Goal: Register for event/course

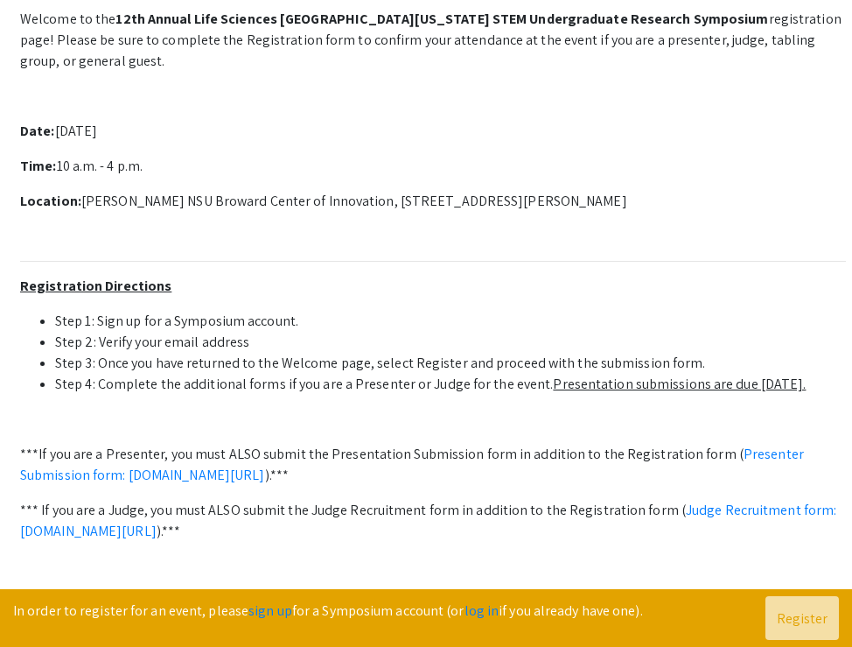
scroll to position [408, 0]
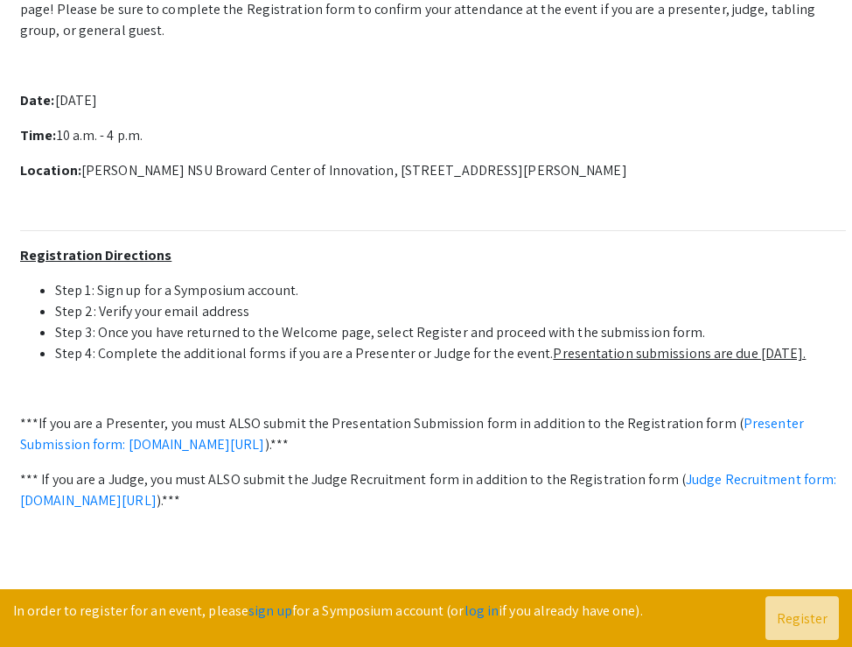
click at [277, 322] on li "Step 2: Verify your email address" at bounding box center [450, 311] width 791 height 21
click at [594, 362] on u "Presentation submissions are due October 8th." at bounding box center [679, 353] width 253 height 18
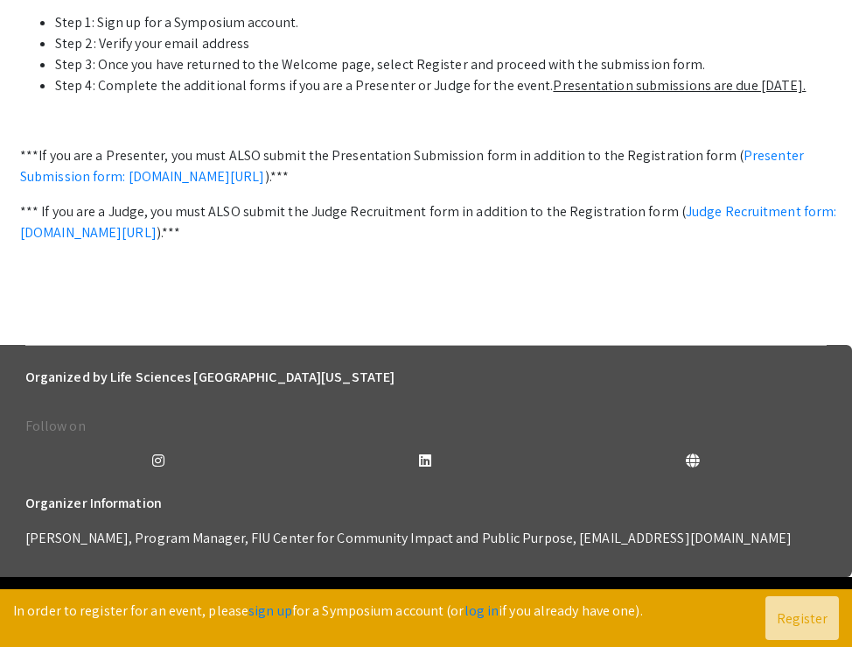
scroll to position [758, 0]
click at [472, 614] on link "log in" at bounding box center [482, 610] width 35 height 18
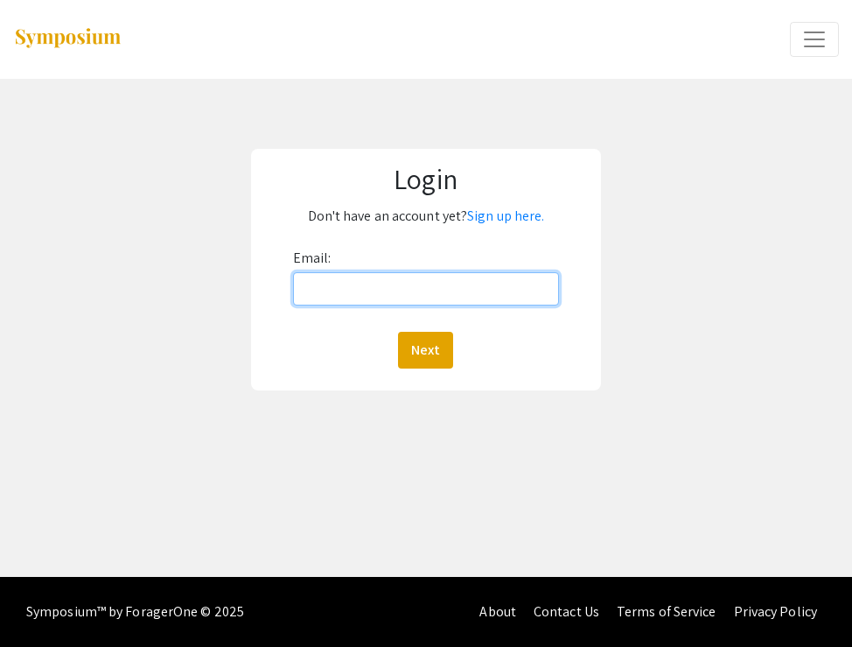
click at [332, 278] on input "Email:" at bounding box center [426, 288] width 266 height 33
type input "cv814@mynsu.nova.edu"
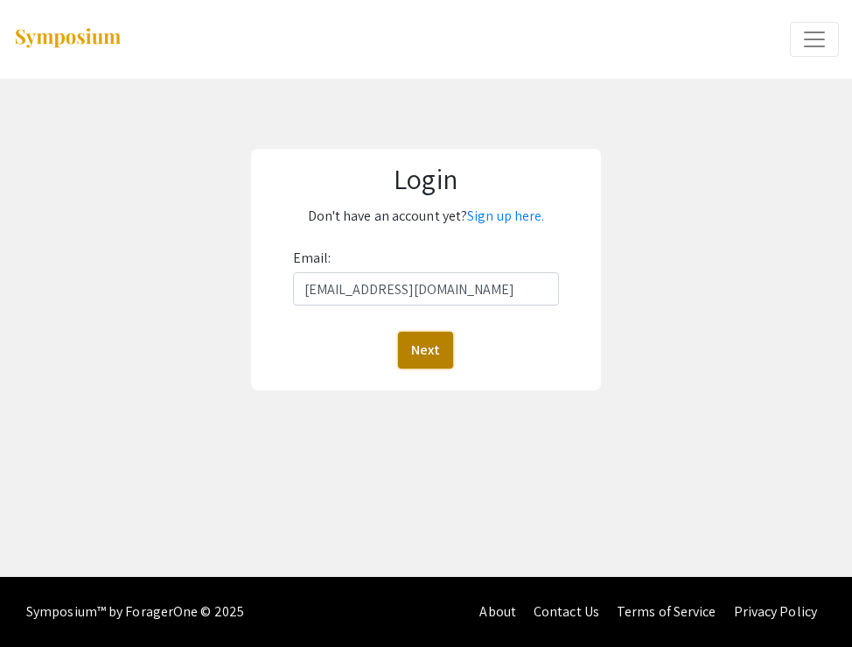
click at [401, 365] on button "Next" at bounding box center [425, 350] width 55 height 37
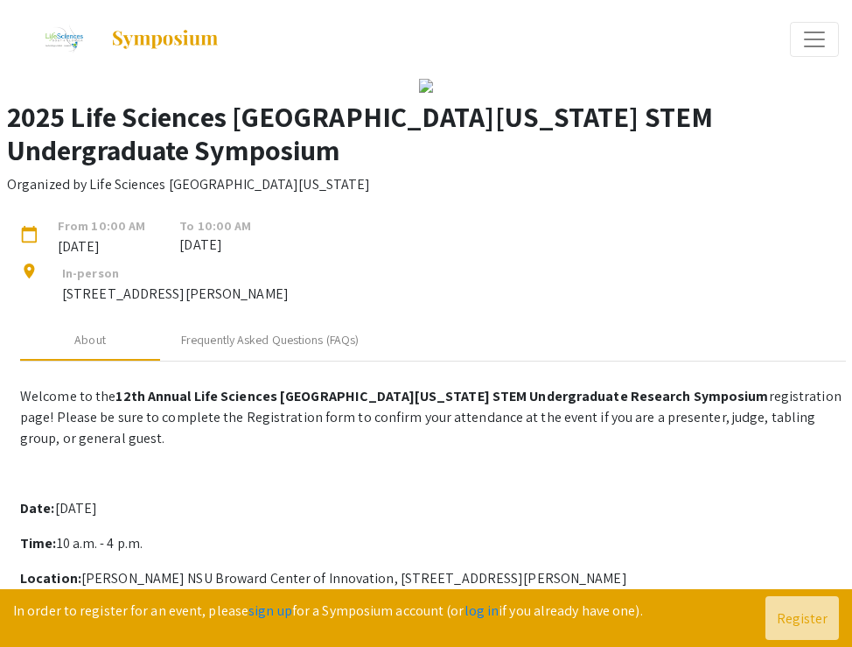
scroll to position [2, 0]
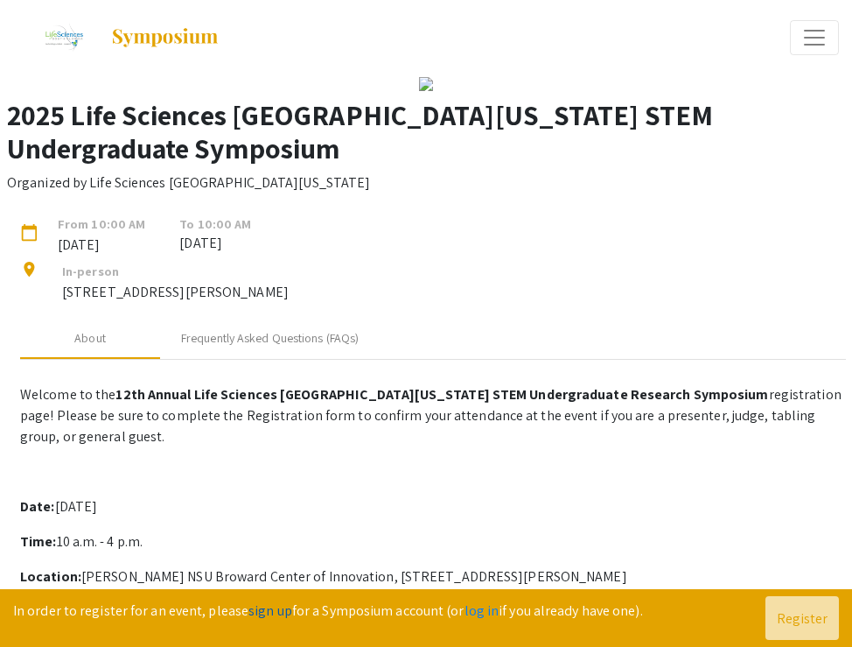
click at [258, 614] on link "sign up" at bounding box center [271, 610] width 44 height 18
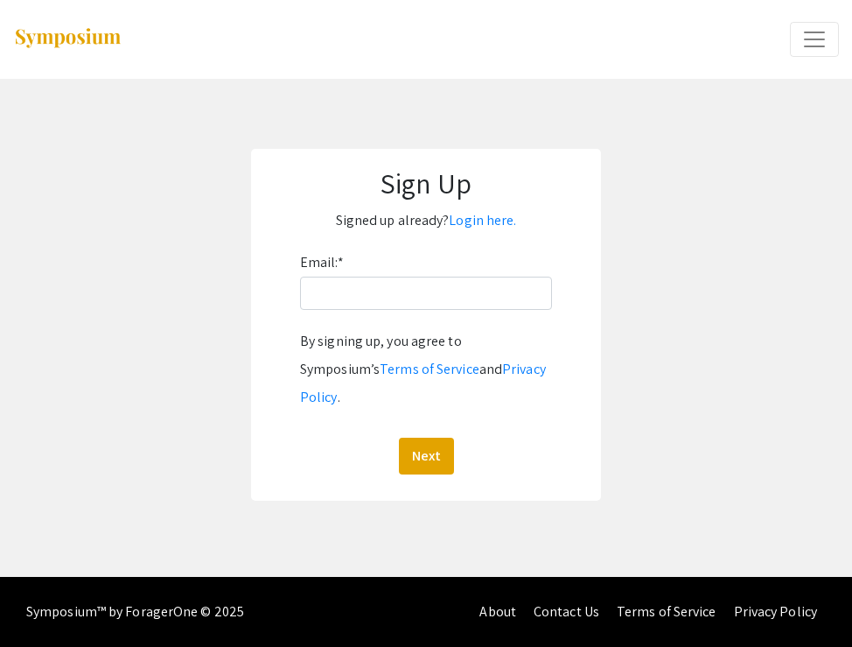
click at [323, 316] on div "Email: * By signing up, you agree to Symposium’s Terms of Service and Privacy P…" at bounding box center [426, 362] width 252 height 226
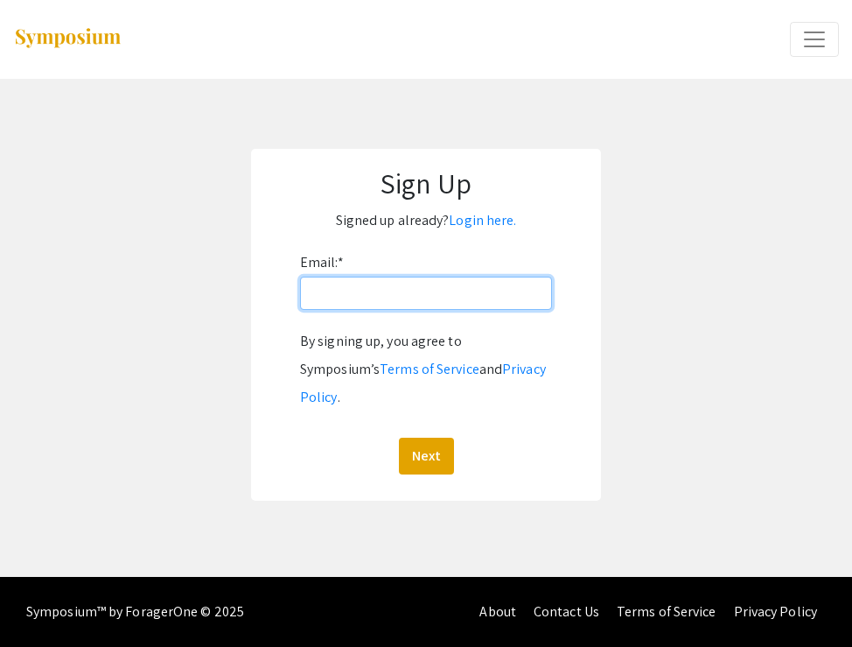
click at [317, 309] on input "Email: *" at bounding box center [426, 293] width 252 height 33
type input "[EMAIL_ADDRESS][DOMAIN_NAME]"
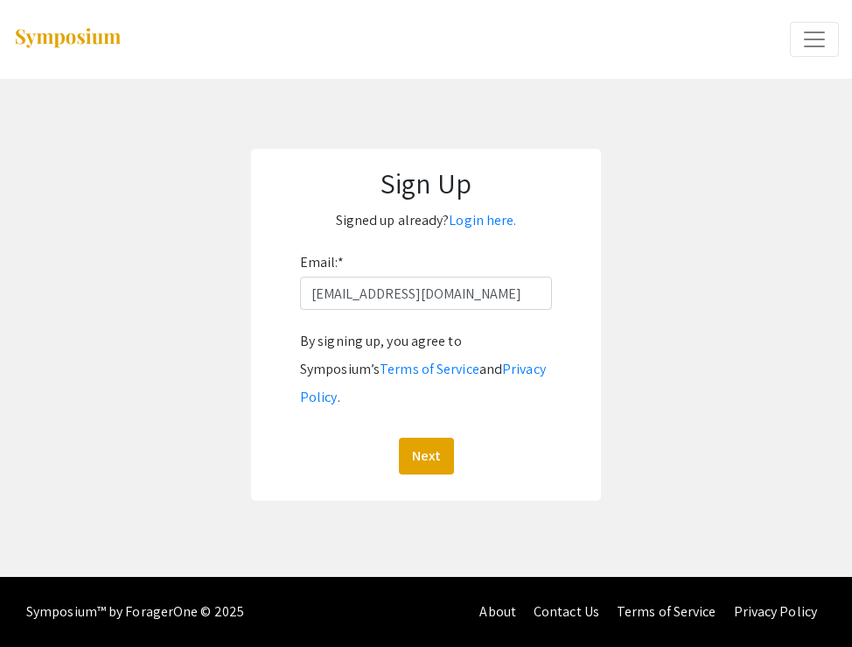
click at [417, 450] on div "Sign Up Signed up already? Login here. Email: * cv814@mynsu.nova.edu By signing…" at bounding box center [426, 325] width 350 height 352
click at [410, 438] on button "Next" at bounding box center [426, 456] width 55 height 37
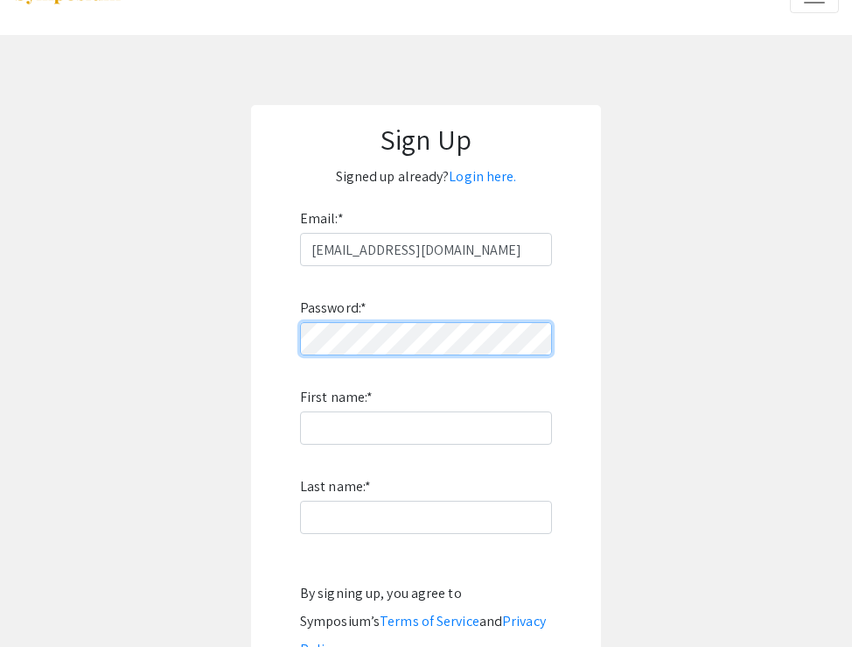
scroll to position [45, 0]
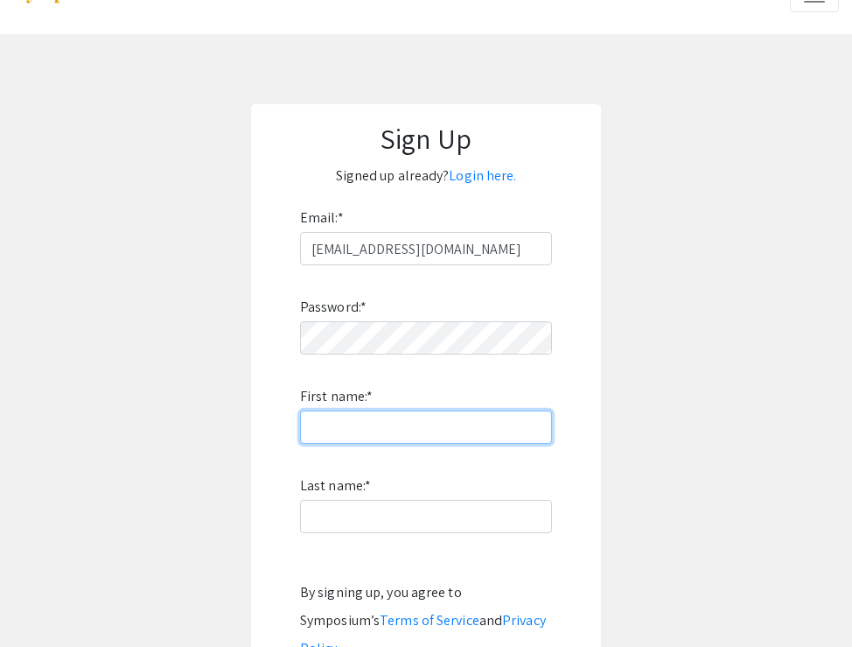
click at [445, 439] on input "First name: *" at bounding box center [426, 426] width 252 height 33
type input "Chana"
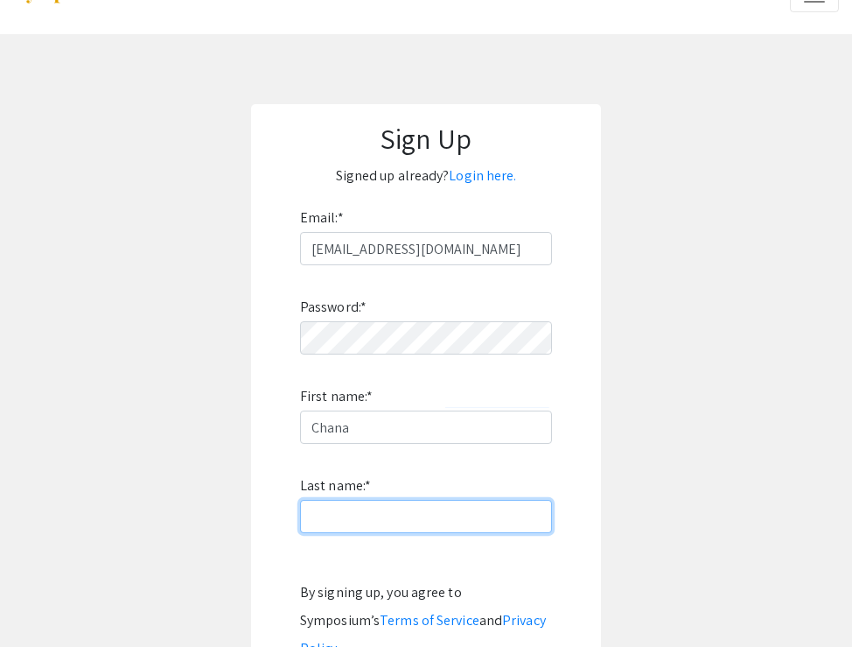
type input "[PERSON_NAME]"
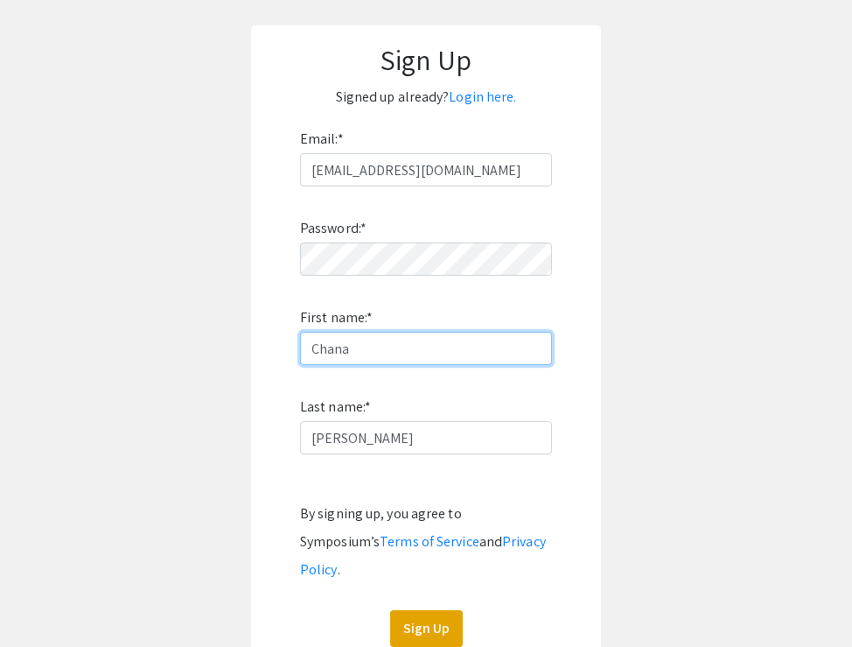
scroll to position [199, 0]
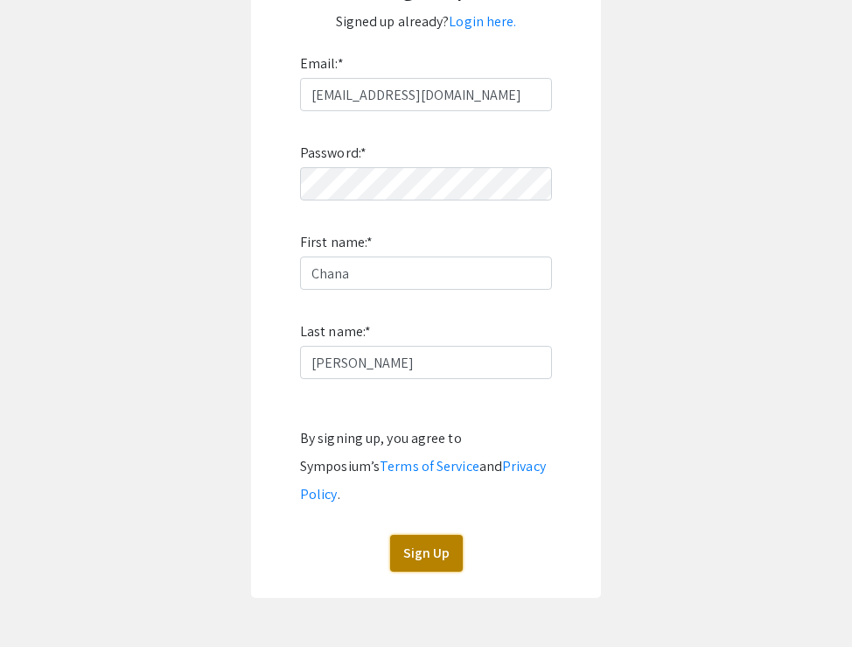
click at [427, 535] on button "Sign Up" at bounding box center [426, 553] width 73 height 37
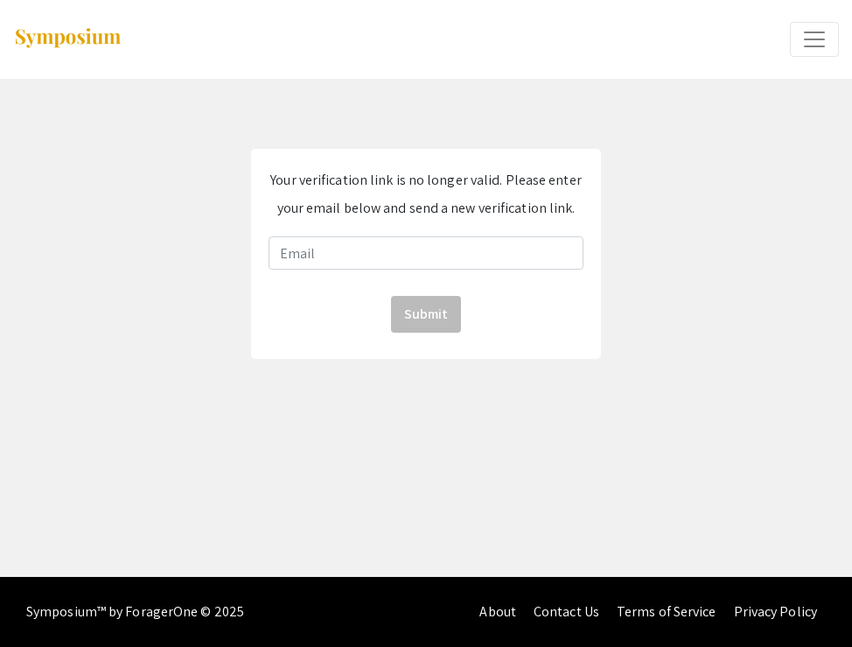
click at [459, 270] on div "Your verification link is no longer valid. Please enter your email below and se…" at bounding box center [426, 254] width 350 height 210
click at [444, 262] on input "email" at bounding box center [426, 252] width 315 height 33
type input "[EMAIL_ADDRESS][DOMAIN_NAME]"
click at [446, 329] on button "Submit" at bounding box center [426, 314] width 70 height 37
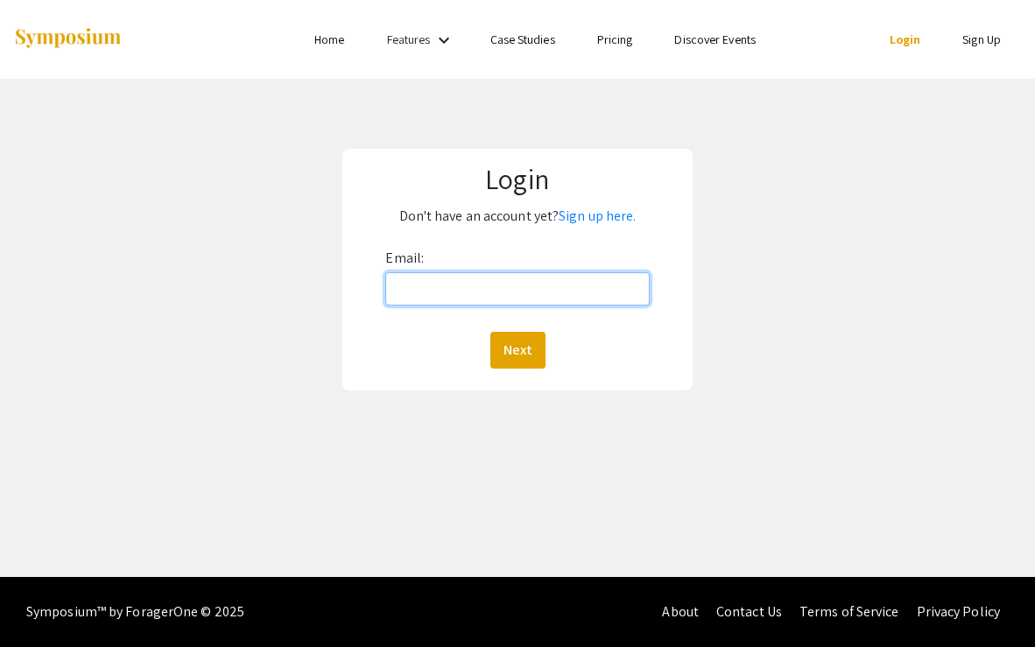
click at [407, 294] on input "Email:" at bounding box center [516, 288] width 263 height 33
type input "[EMAIL_ADDRESS][DOMAIN_NAME]"
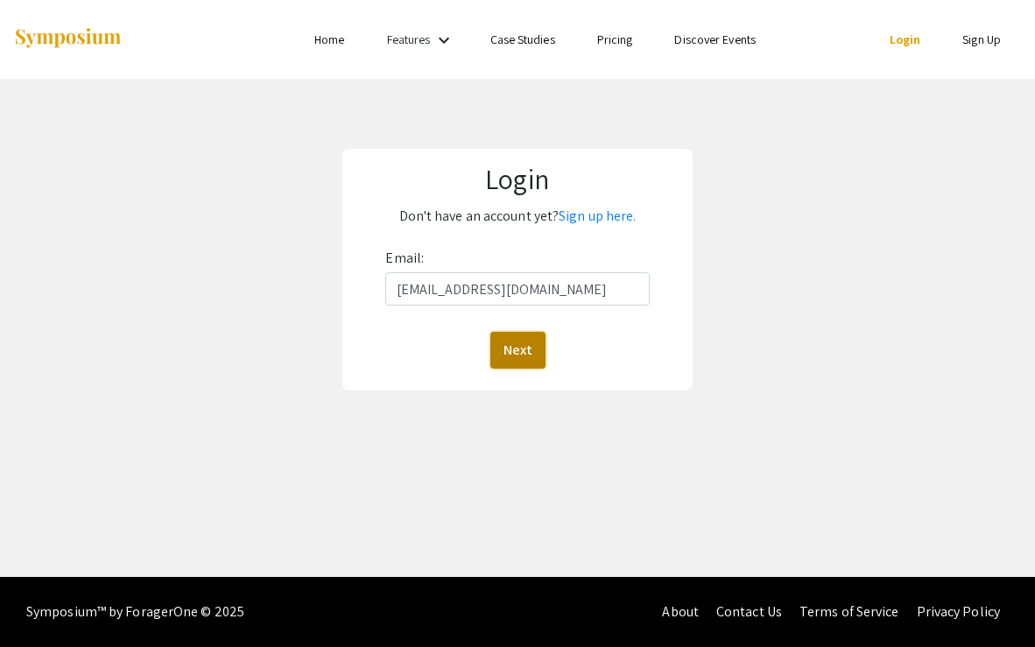
click at [517, 355] on button "Next" at bounding box center [517, 350] width 55 height 37
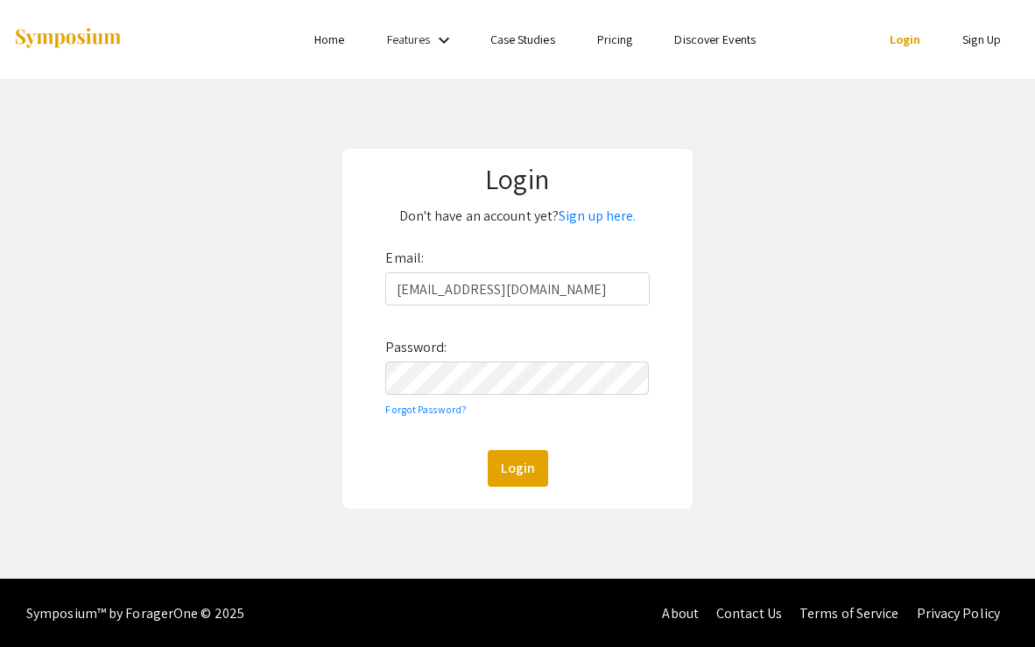
click at [547, 398] on div "Email: cv814@mynsu.nova.edu Password: Forgot Password? Login" at bounding box center [516, 365] width 263 height 242
click at [488, 450] on button "Login" at bounding box center [518, 468] width 60 height 37
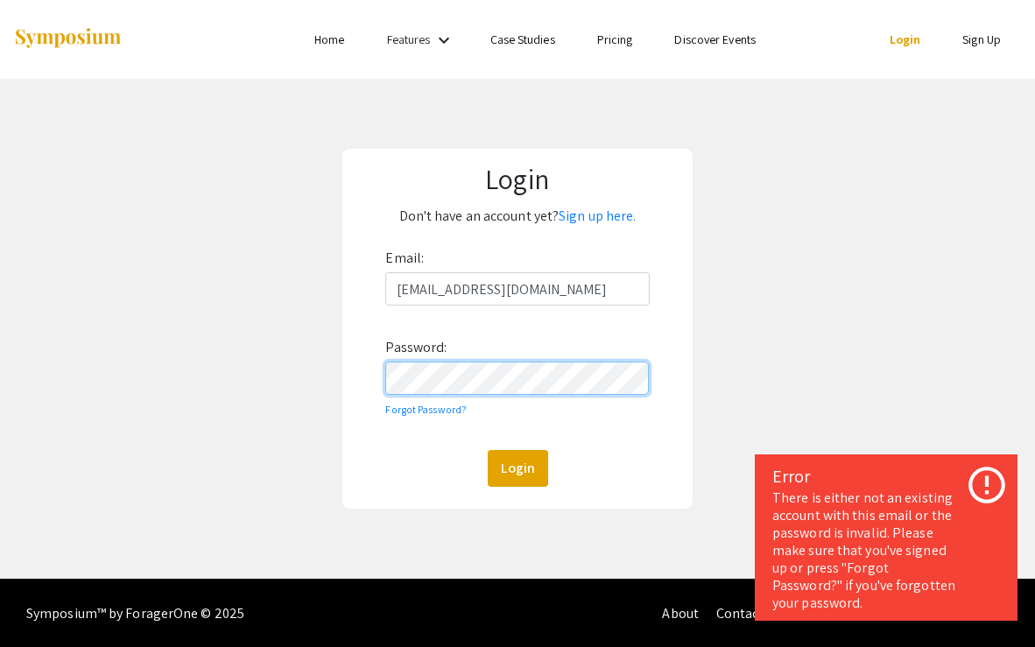
click at [488, 450] on button "Login" at bounding box center [518, 468] width 60 height 37
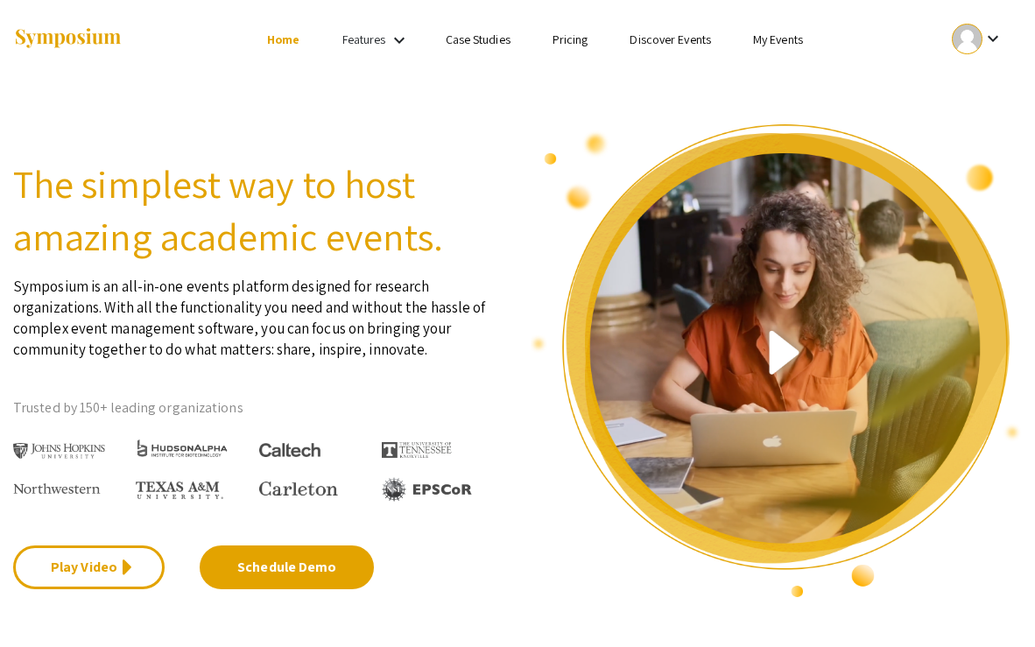
click at [1000, 28] on div "keyboard_arrow_down" at bounding box center [977, 38] width 60 height 39
click at [1000, 28] on div at bounding box center [517, 323] width 1035 height 647
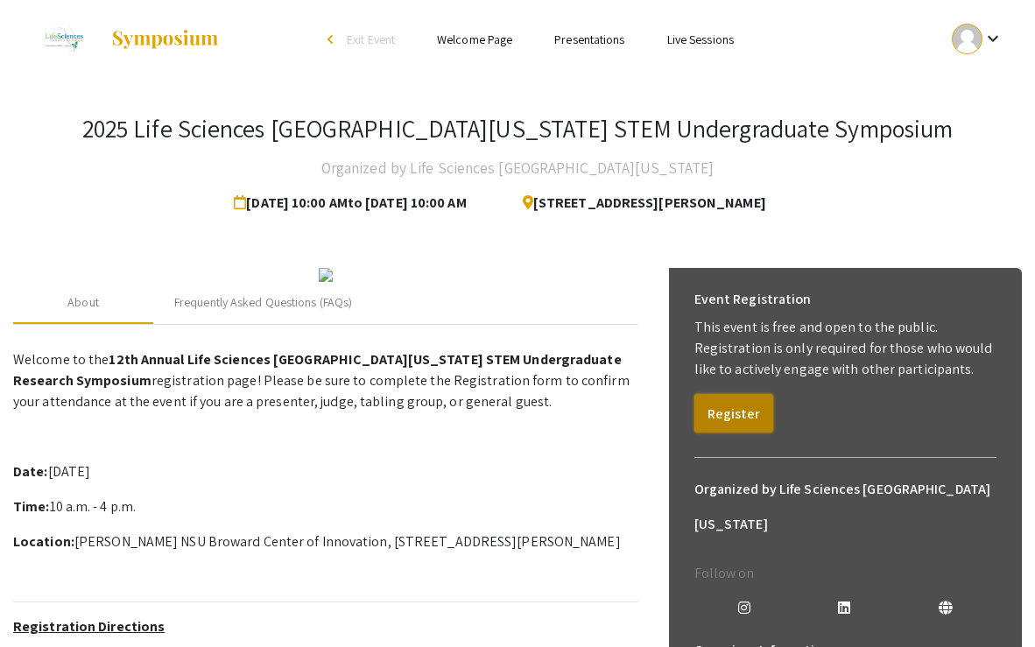
click at [741, 415] on button "Register" at bounding box center [733, 413] width 79 height 39
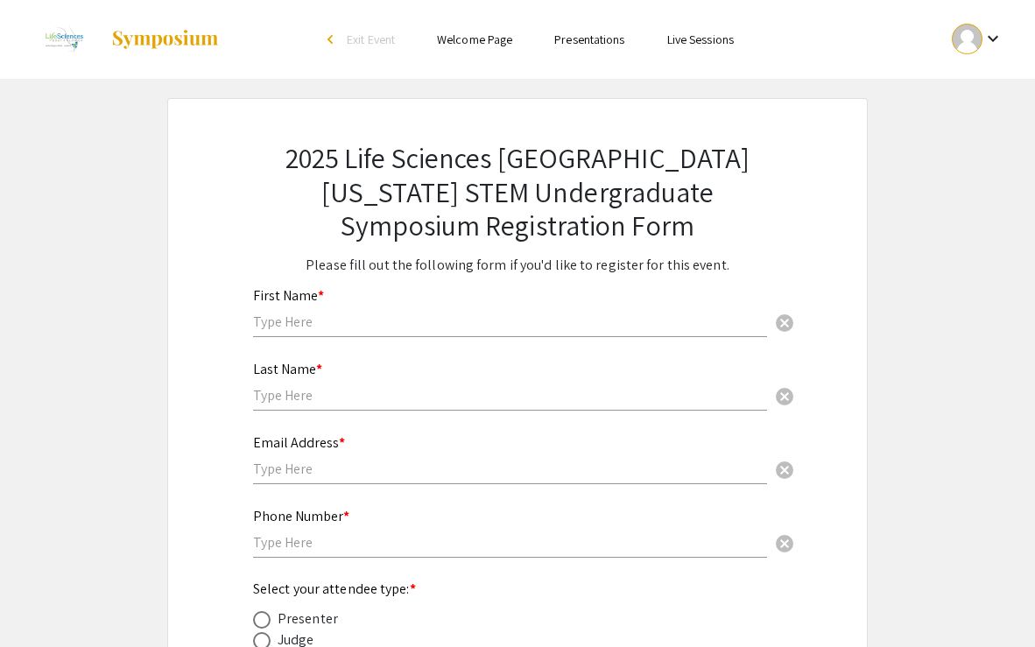
click at [567, 309] on div "First Name * cancel" at bounding box center [510, 303] width 514 height 67
click at [518, 320] on input "text" at bounding box center [510, 321] width 514 height 18
type input "Chana"
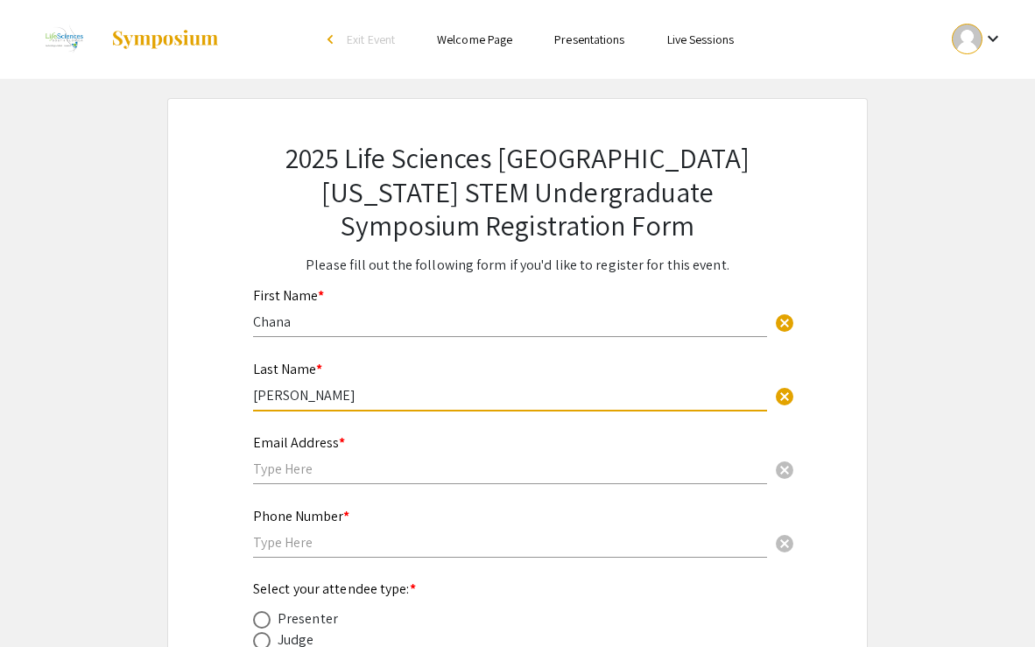
type input "[PERSON_NAME]"
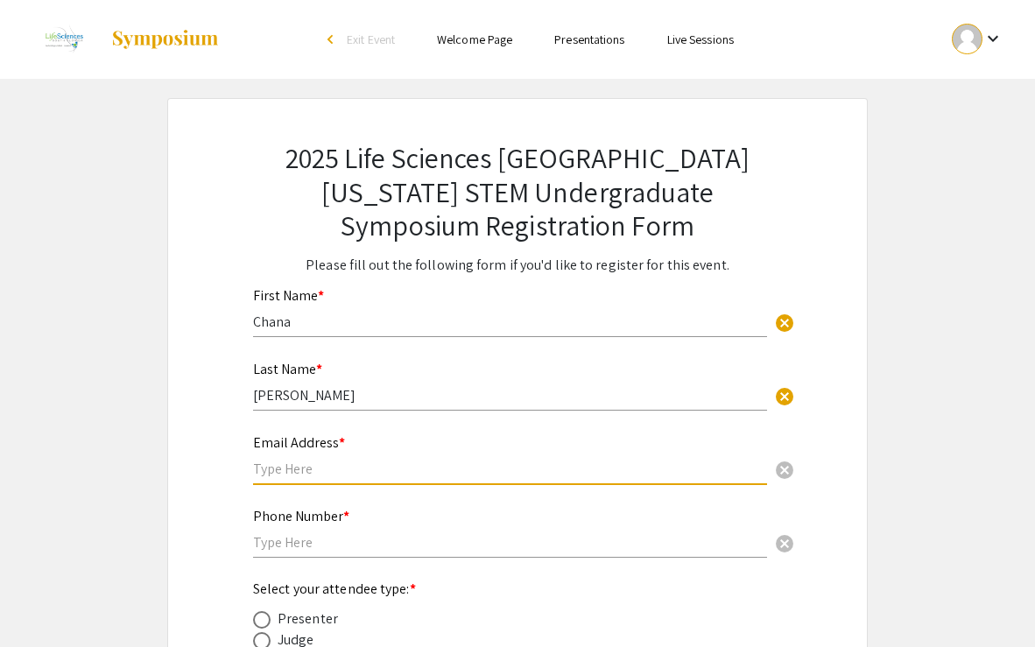
click at [425, 471] on input "text" at bounding box center [510, 468] width 514 height 18
type input "[EMAIL_ADDRESS][DOMAIN_NAME]"
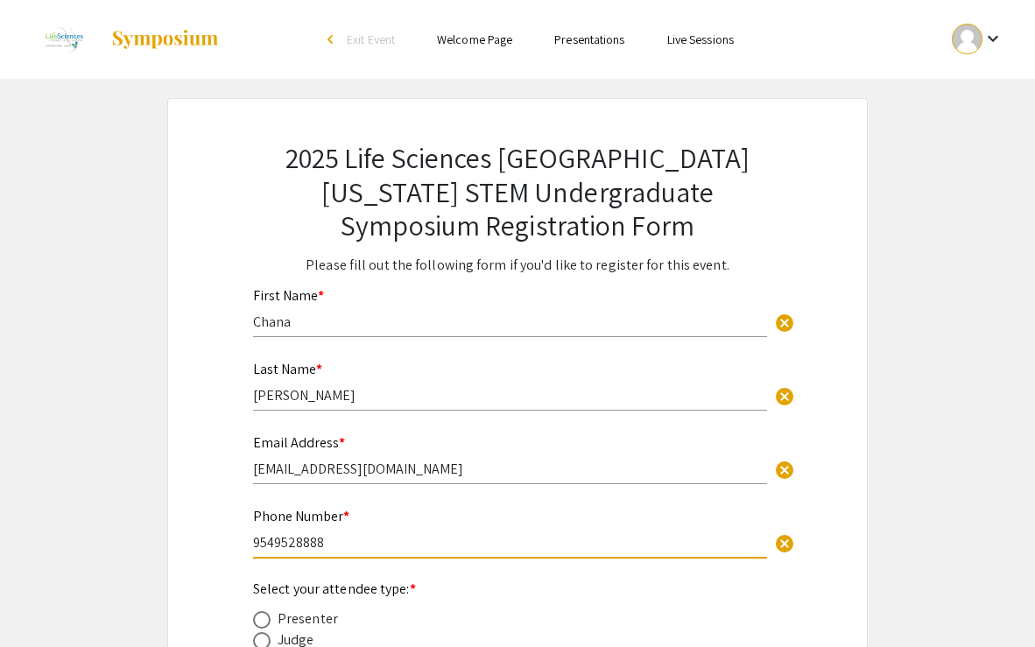
type input "9549528888"
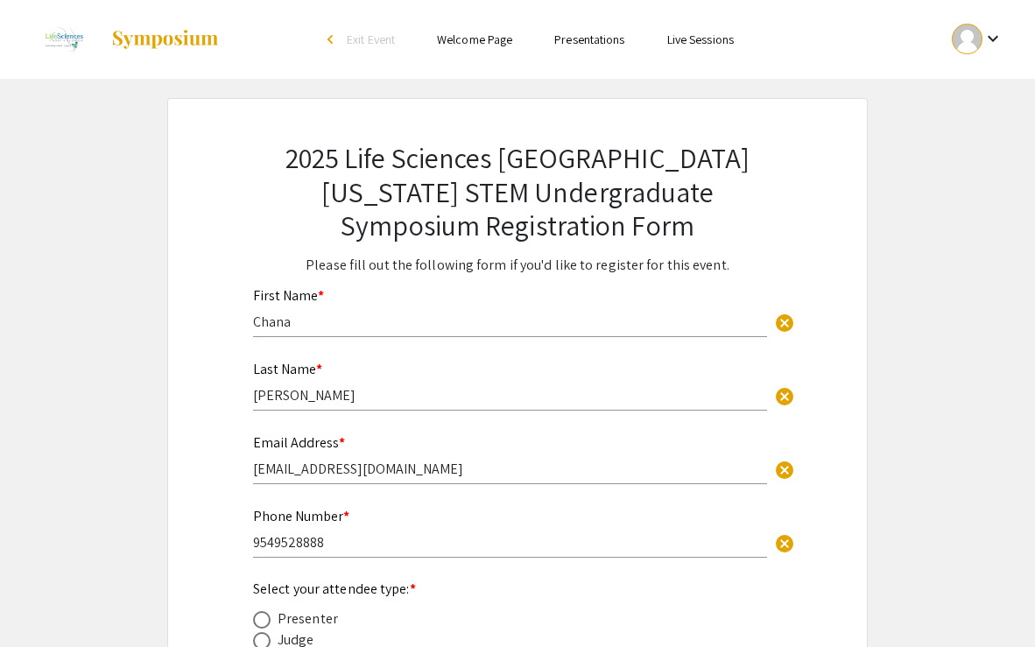
click at [981, 384] on app-registration-form-submission "2025 Life Sciences South Florida STEM Undergraduate Symposium Registration Form…" at bounding box center [517, 456] width 1035 height 717
click at [961, 369] on app-registration-form-submission "2025 Life Sciences South Florida STEM Undergraduate Symposium Registration Form…" at bounding box center [517, 456] width 1035 height 717
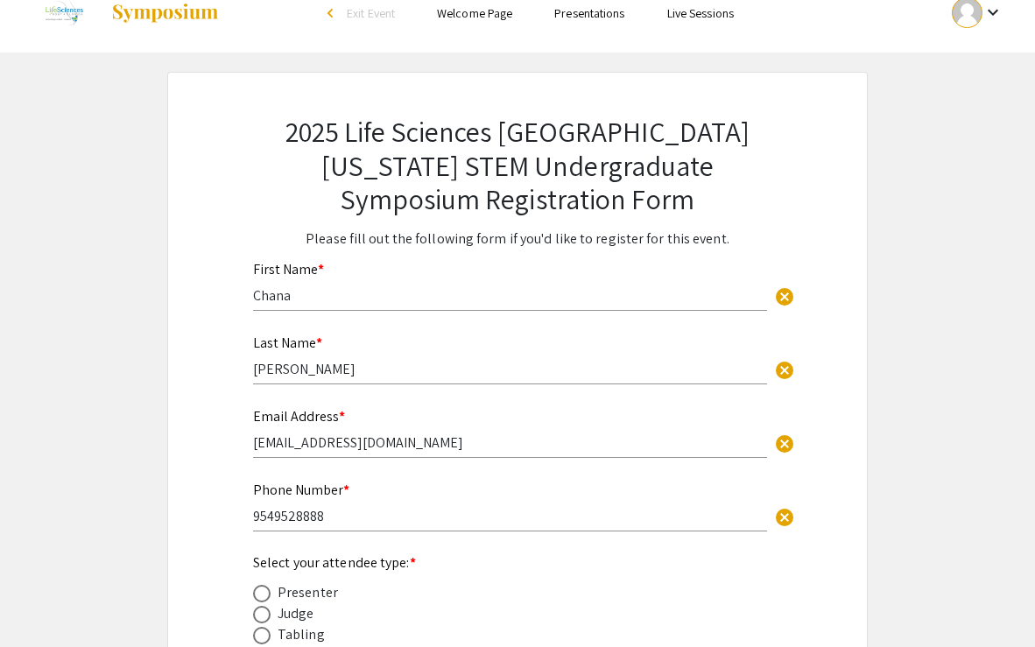
scroll to position [184, 0]
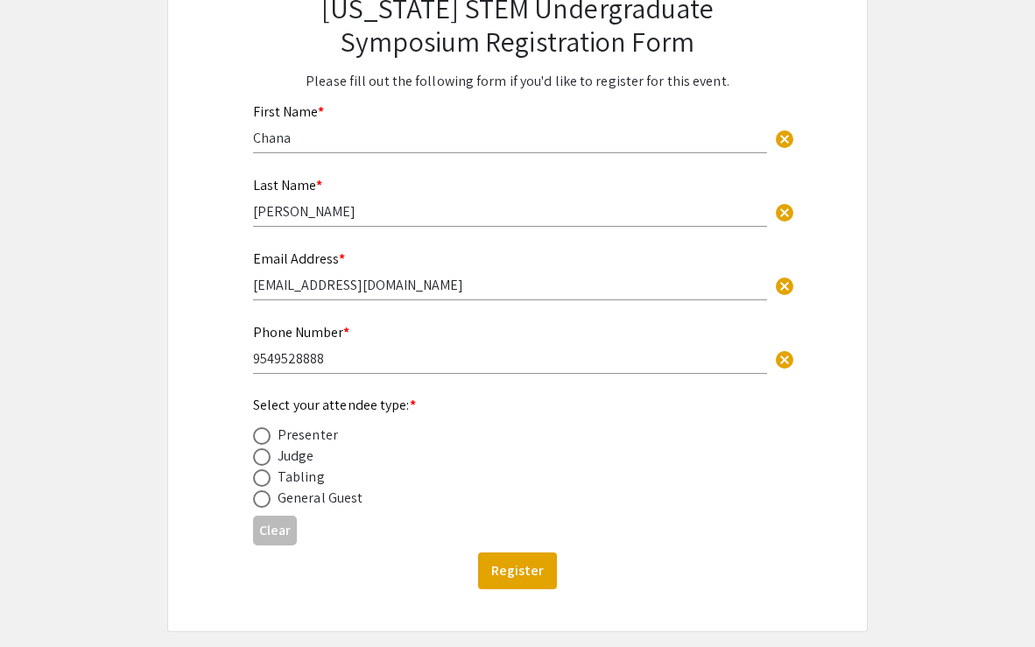
click at [310, 440] on div "Presenter" at bounding box center [307, 434] width 60 height 21
click at [268, 440] on span at bounding box center [262, 436] width 18 height 18
click at [268, 440] on input "radio" at bounding box center [262, 436] width 18 height 18
radio input "true"
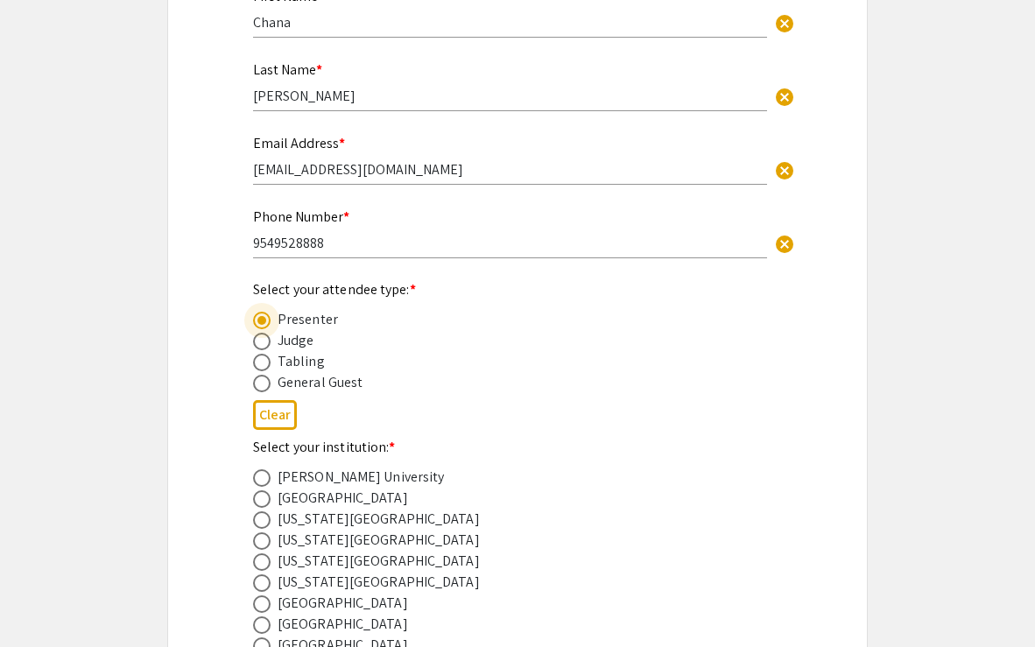
scroll to position [368, 0]
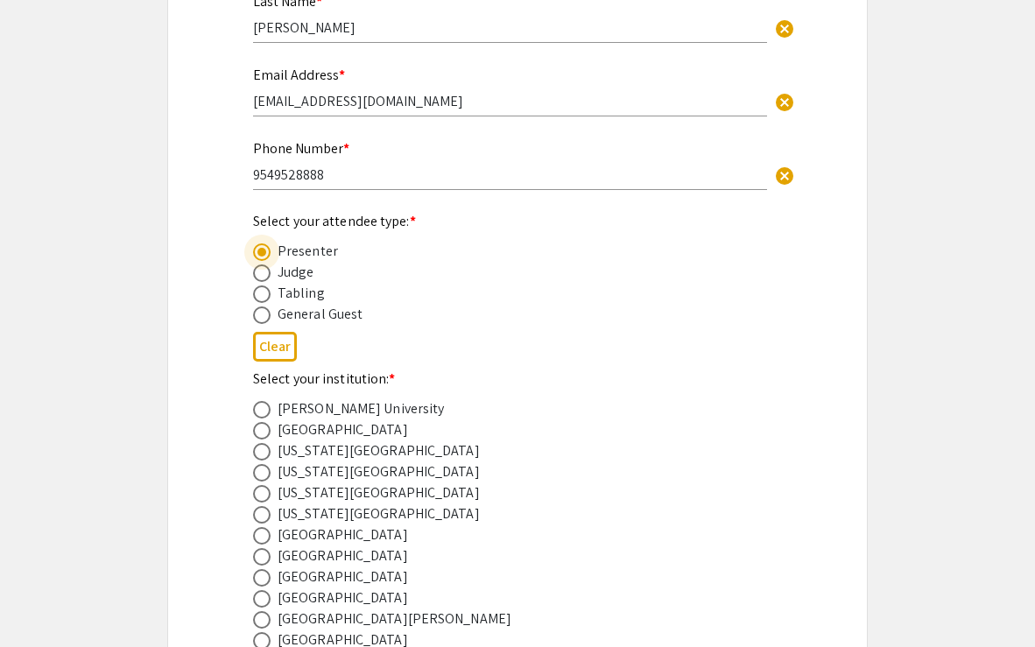
click at [908, 361] on app-registration-form-submission "2025 Life Sciences South Florida STEM Undergraduate Symposium Registration Form…" at bounding box center [517, 432] width 1035 height 1404
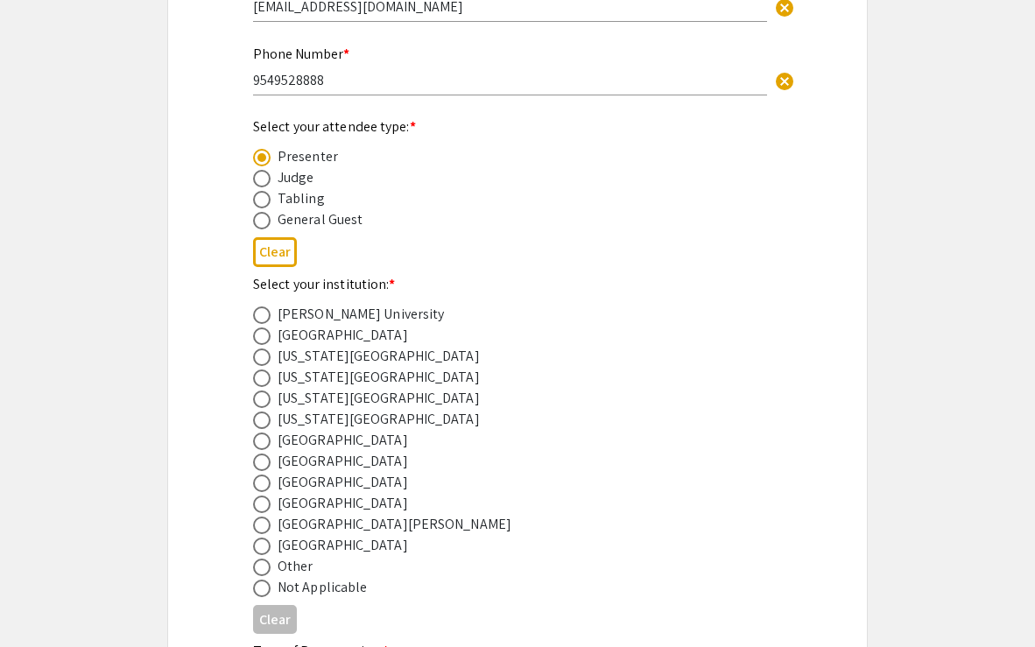
scroll to position [464, 0]
click at [157, 459] on app-registration-form-submission "2025 Life Sciences South Florida STEM Undergraduate Symposium Registration Form…" at bounding box center [517, 336] width 1035 height 1404
click at [265, 490] on span at bounding box center [262, 482] width 18 height 18
click at [265, 490] on input "radio" at bounding box center [262, 482] width 18 height 18
radio input "true"
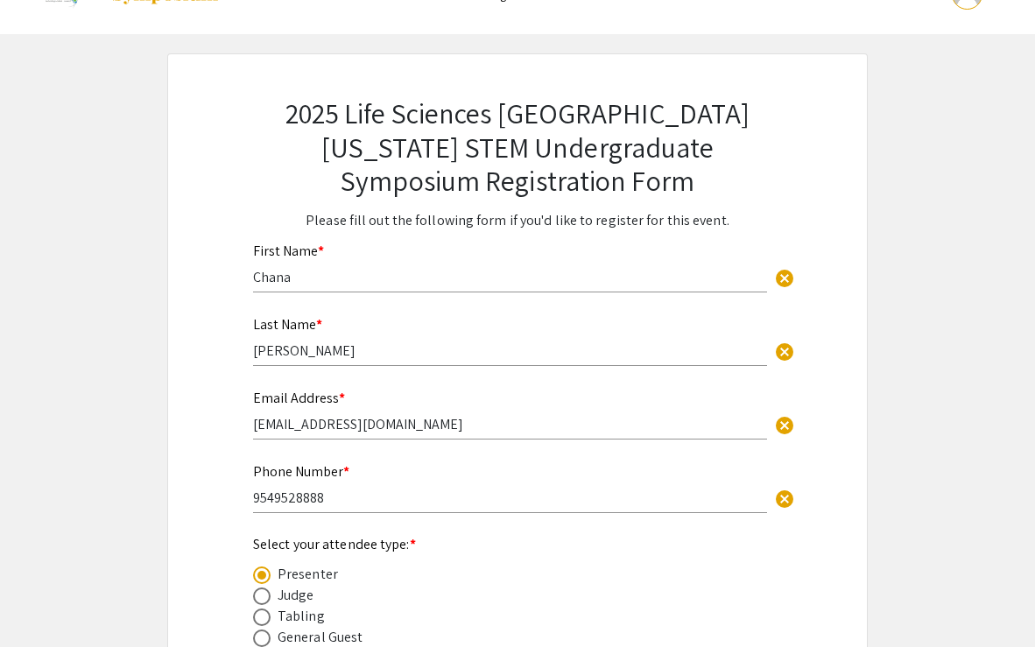
scroll to position [0, 0]
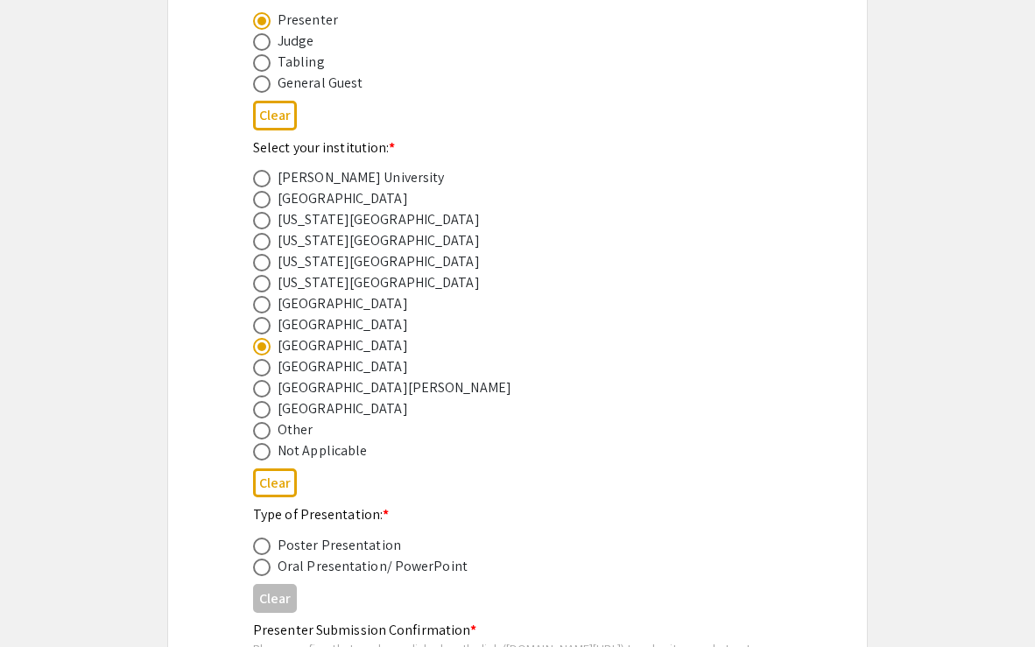
scroll to position [985, 0]
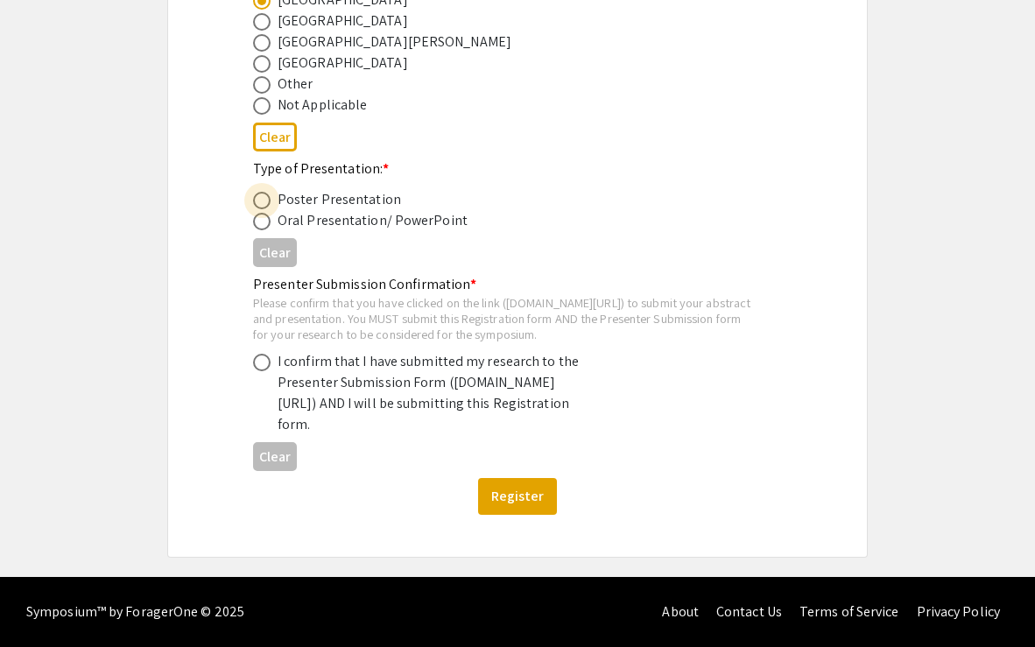
click at [267, 192] on span at bounding box center [262, 201] width 18 height 18
click at [267, 192] on input "radio" at bounding box center [262, 201] width 18 height 18
radio input "true"
click at [254, 354] on span at bounding box center [262, 363] width 18 height 18
click at [254, 354] on input "radio" at bounding box center [262, 363] width 18 height 18
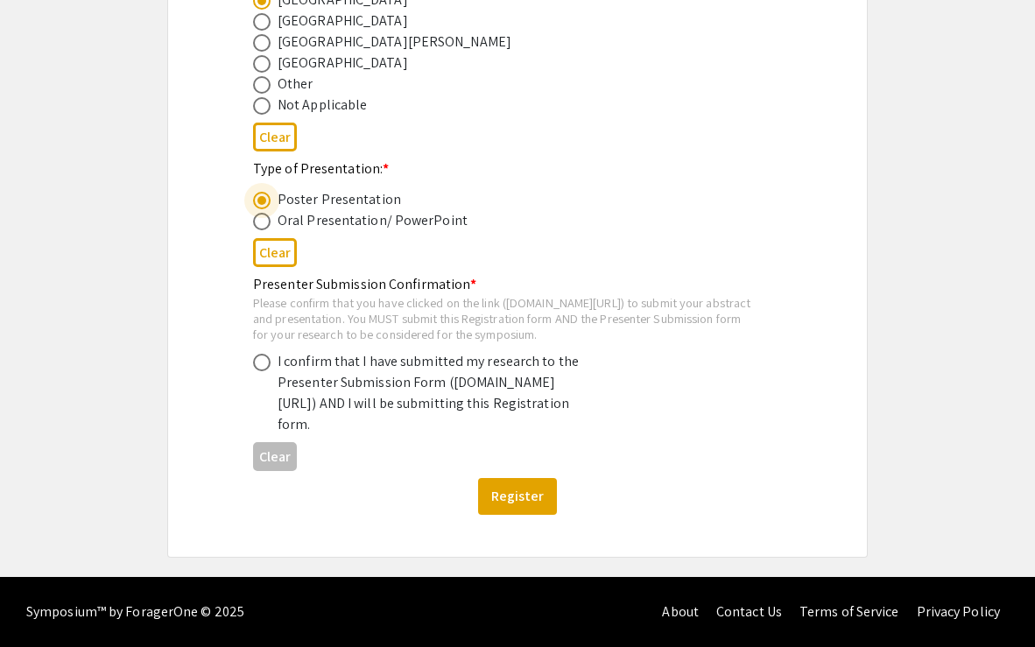
radio input "true"
click at [522, 493] on button "Register" at bounding box center [517, 496] width 79 height 37
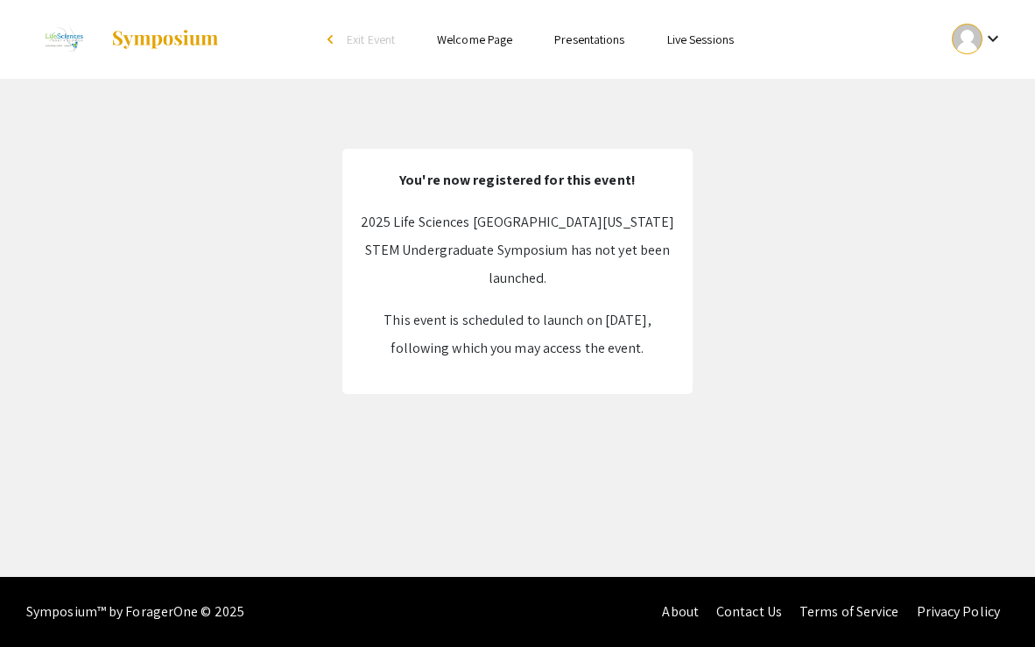
drag, startPoint x: 398, startPoint y: 179, endPoint x: 740, endPoint y: 448, distance: 435.1
click at [740, 448] on div "Skip navigation arrow_back_ios Exit Event Welcome Page Presentations Live Sessi…" at bounding box center [517, 288] width 1035 height 577
click at [488, 47] on link "Welcome Page" at bounding box center [474, 40] width 75 height 16
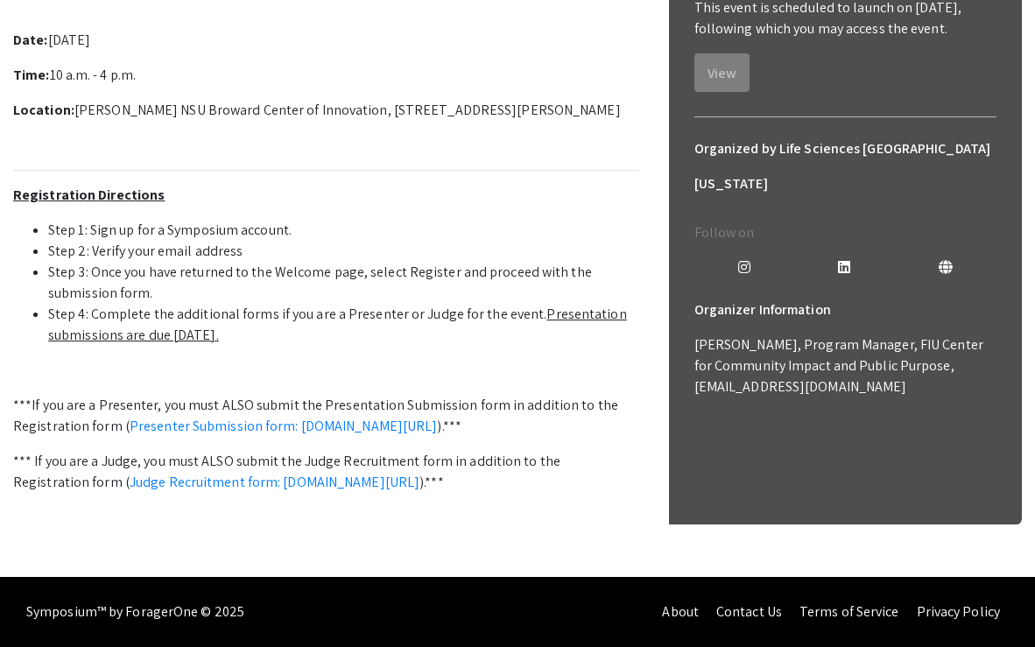
scroll to position [579, 0]
click at [295, 435] on link "Presenter Submission form: symposium.foragerone.com/lssfsymposium2025/submission" at bounding box center [284, 426] width 308 height 18
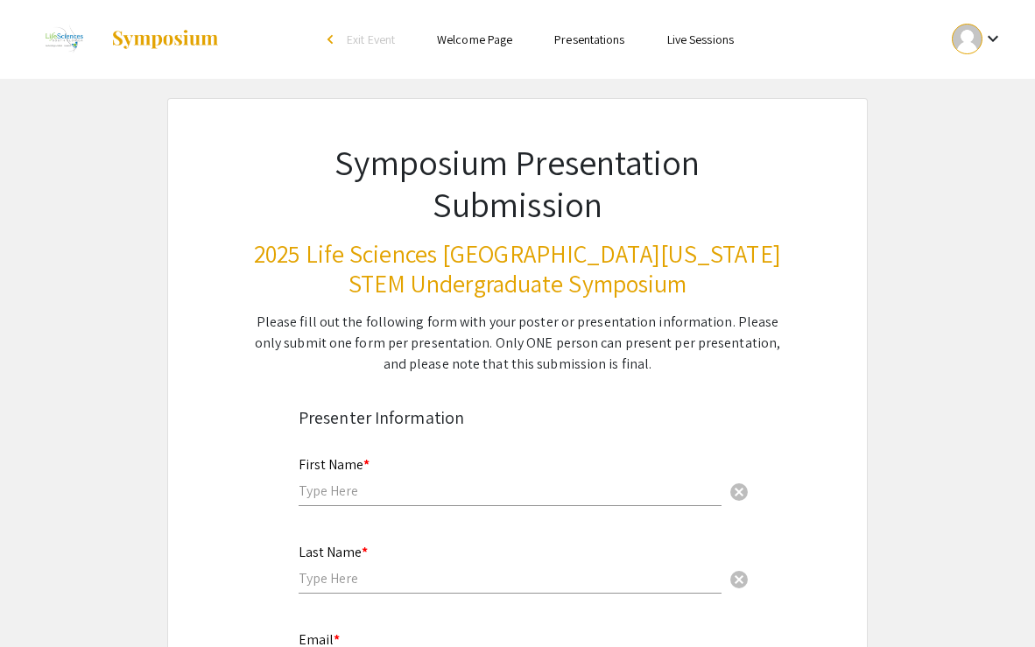
click at [390, 301] on div "Symposium Presentation Submission 2025 Life Sciences [GEOGRAPHIC_DATA][US_STATE…" at bounding box center [517, 237] width 613 height 276
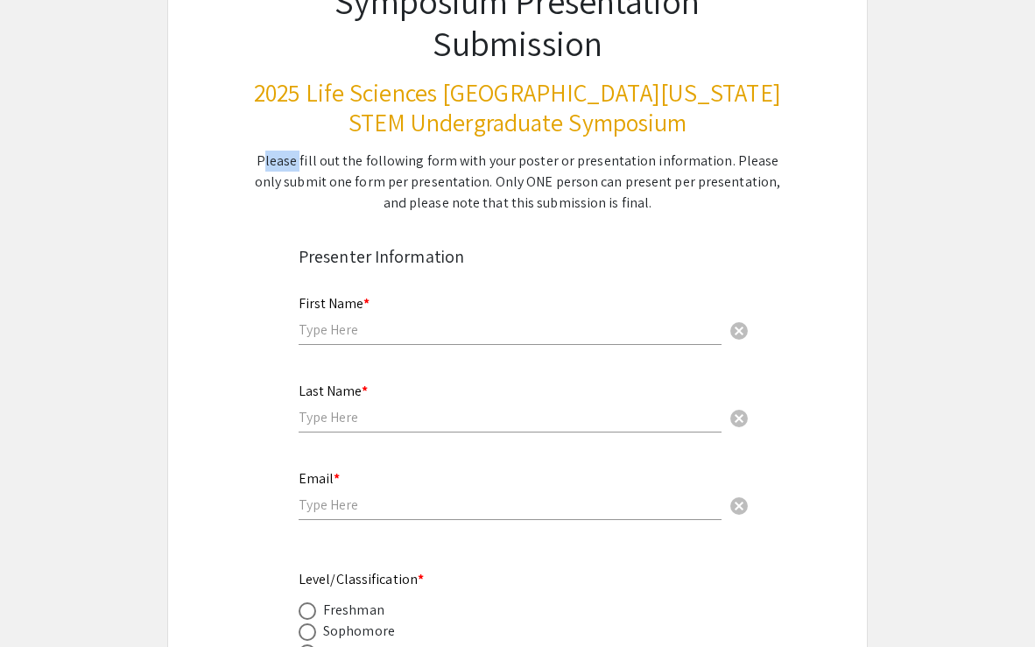
scroll to position [346, 0]
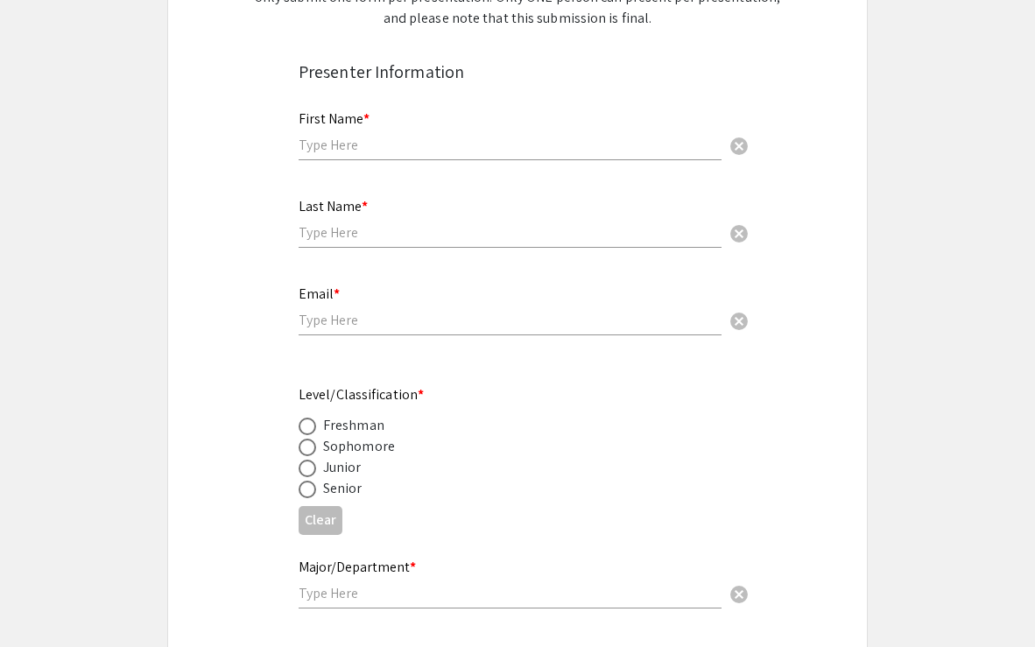
click at [377, 134] on div "First Name * cancel" at bounding box center [509, 127] width 423 height 67
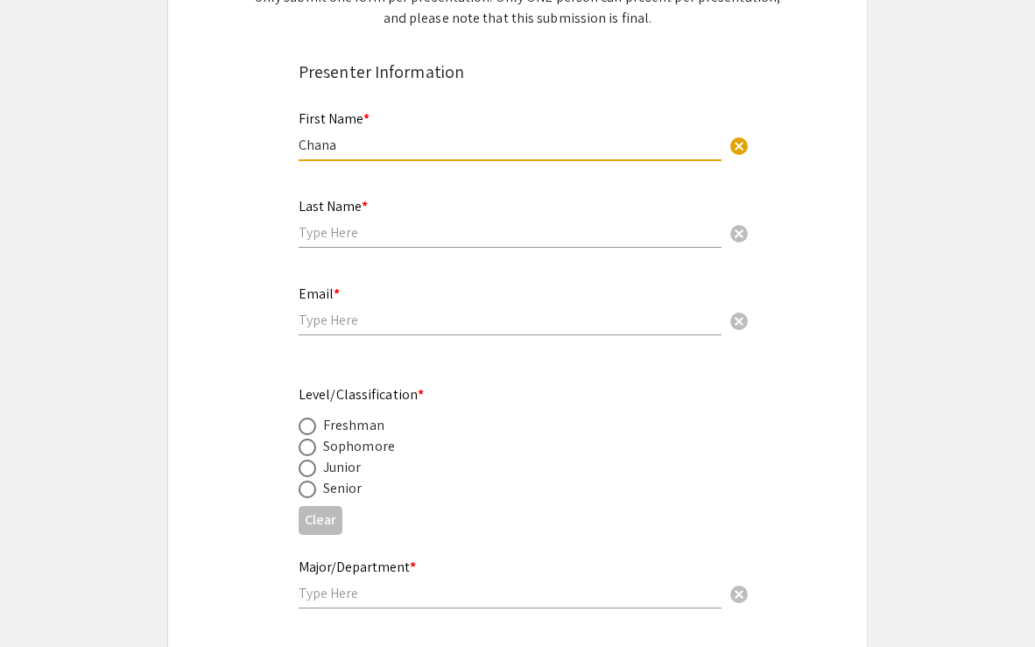
type input "Chana"
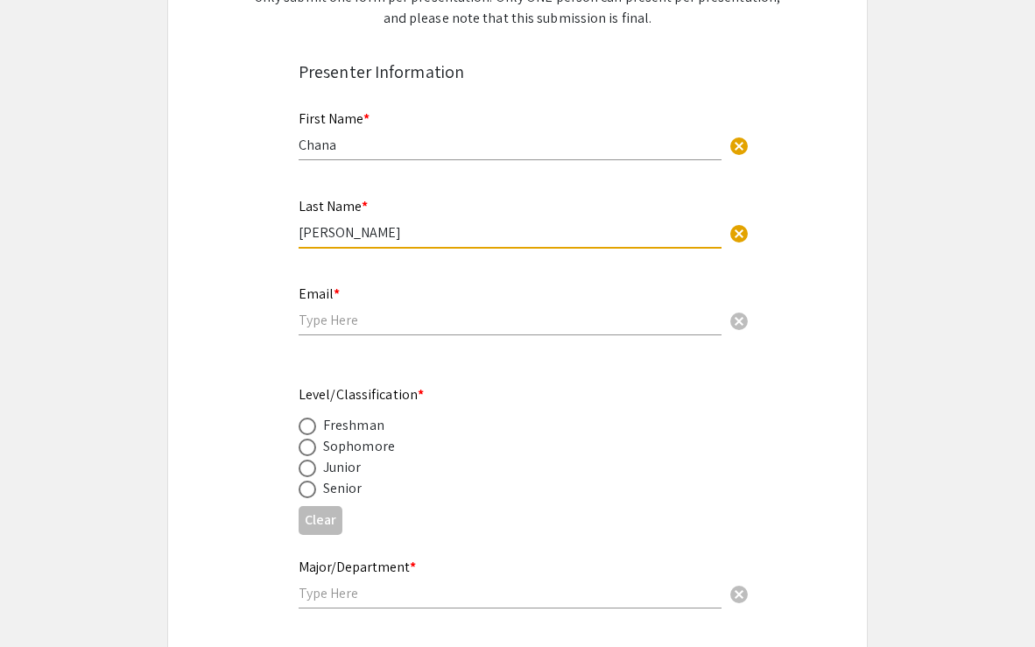
type input "[PERSON_NAME]"
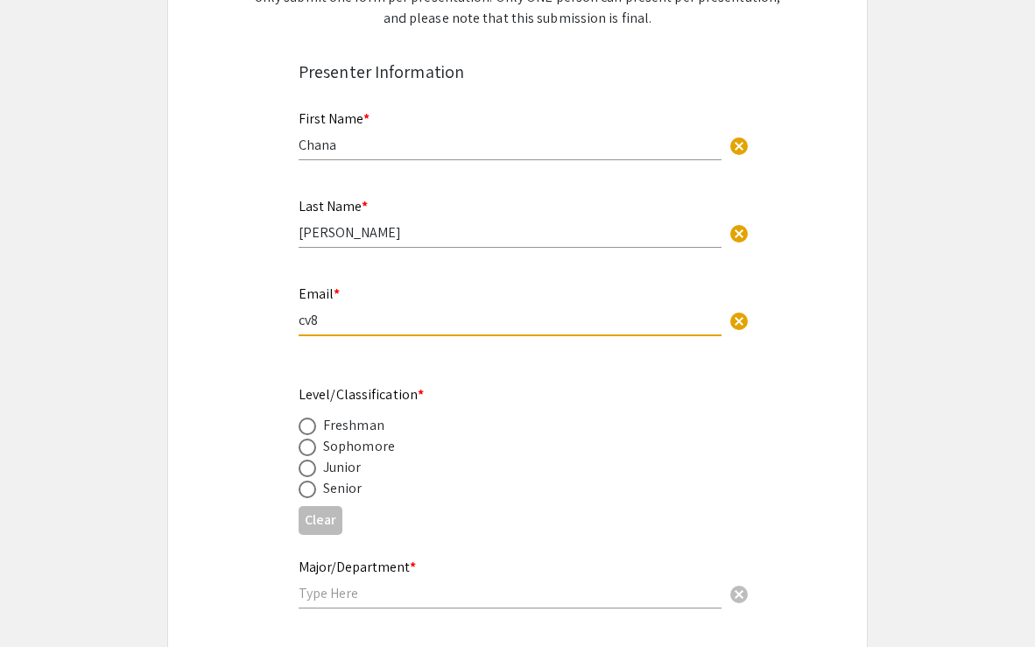
type input "[EMAIL_ADDRESS][DOMAIN_NAME]"
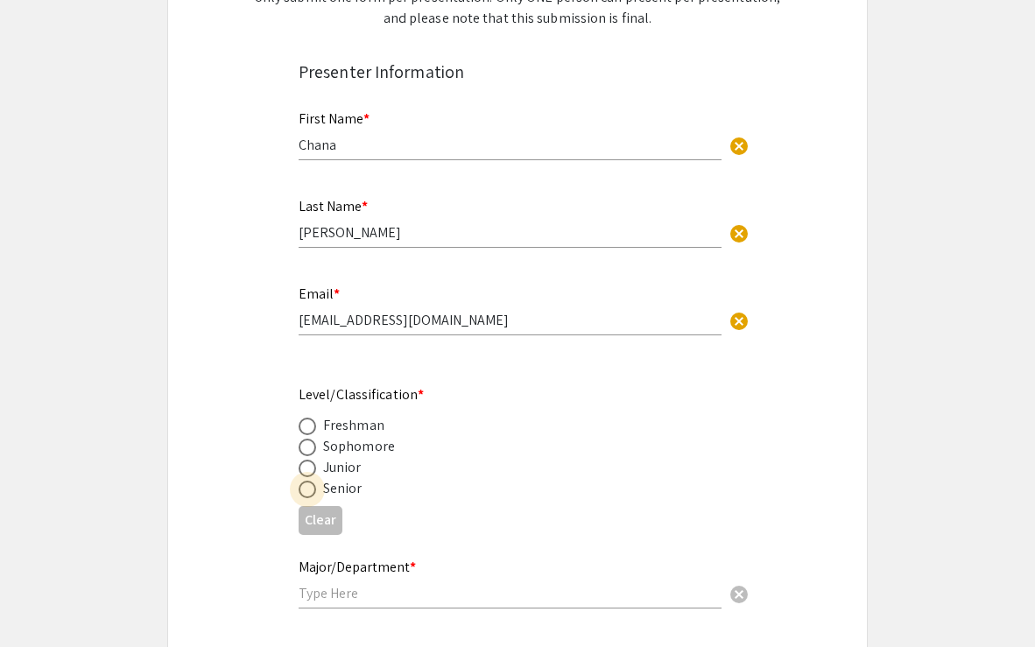
click at [306, 491] on span at bounding box center [307, 490] width 18 height 18
click at [306, 491] on input "radio" at bounding box center [307, 490] width 18 height 18
radio input "true"
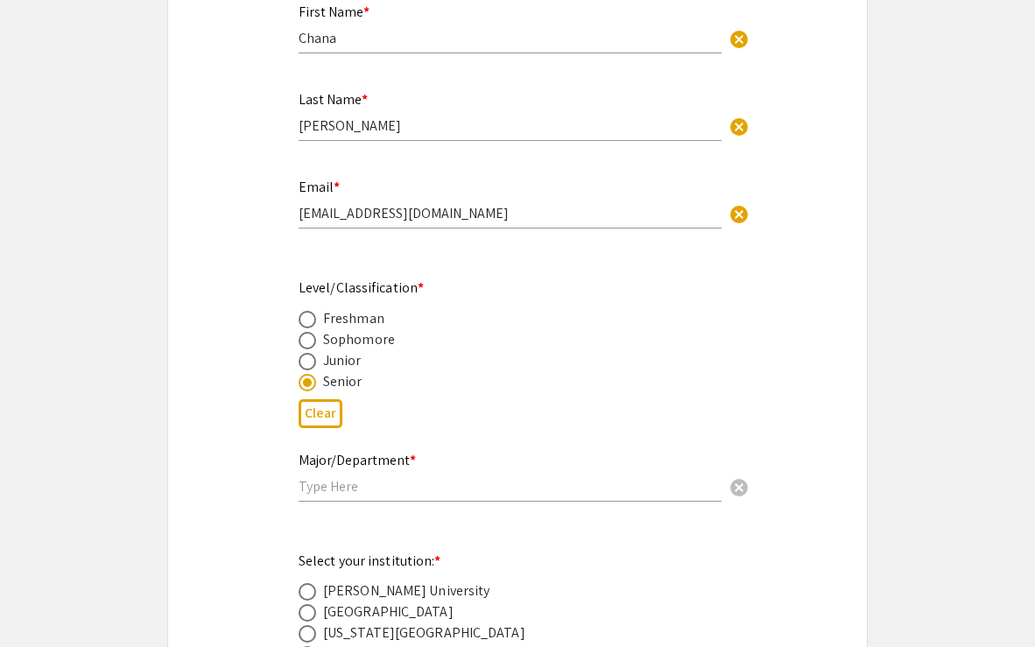
scroll to position [482, 0]
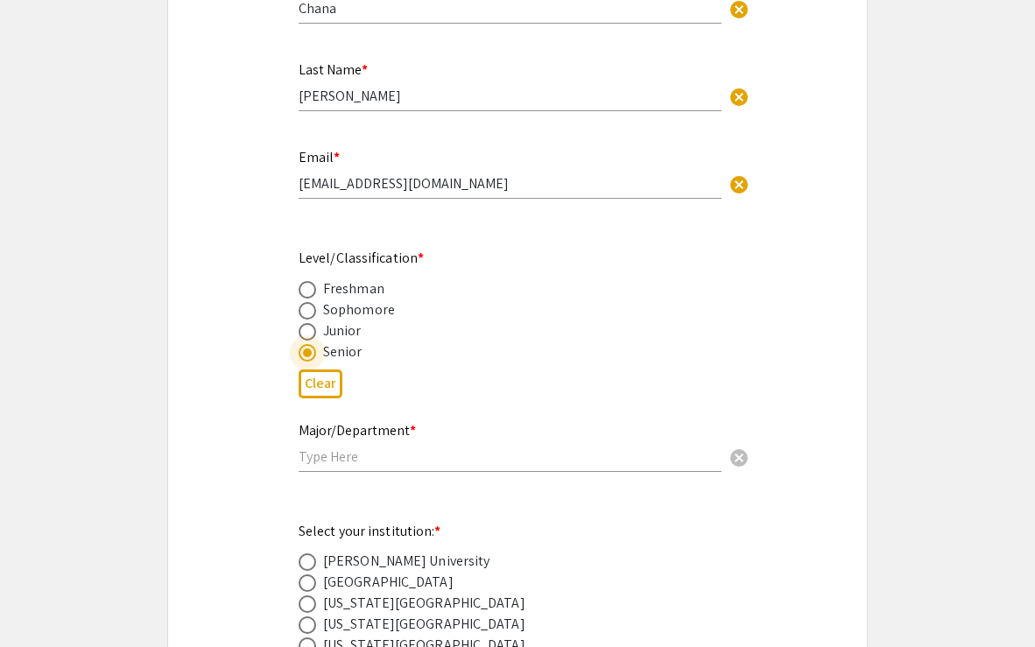
click at [340, 459] on input "text" at bounding box center [509, 456] width 423 height 18
type input "N"
type input "Biology, Neuroscience"
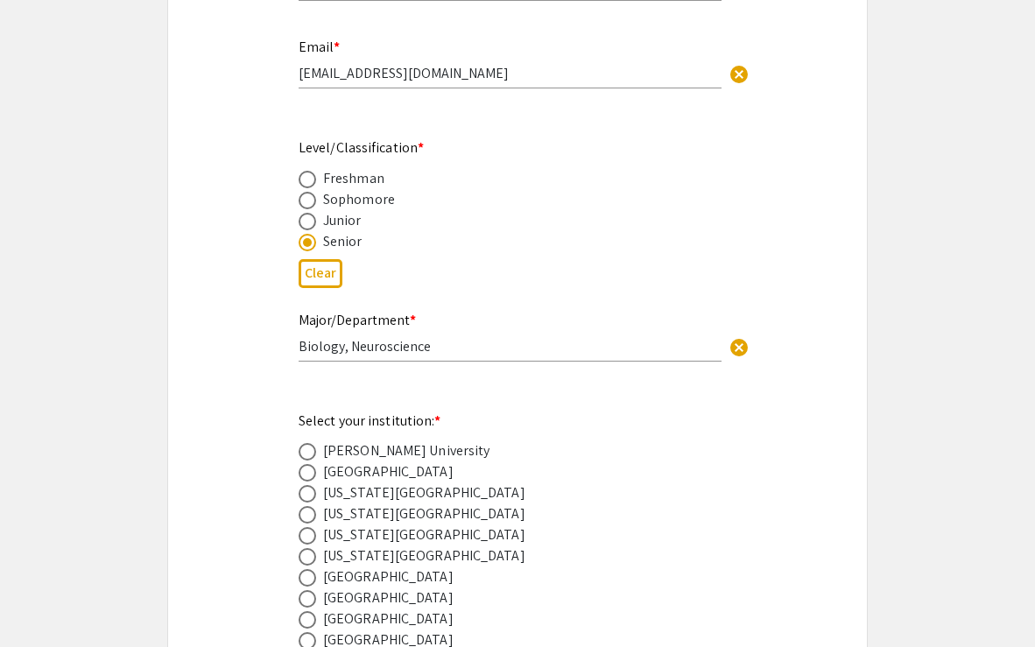
scroll to position [668, 0]
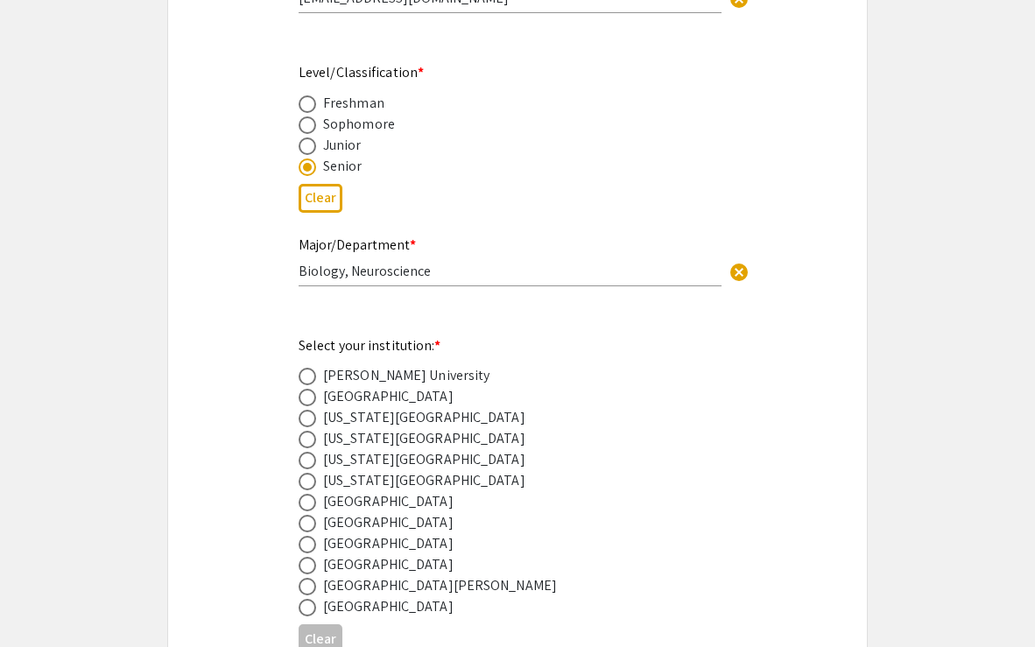
click at [411, 551] on div "[GEOGRAPHIC_DATA]" at bounding box center [388, 543] width 130 height 21
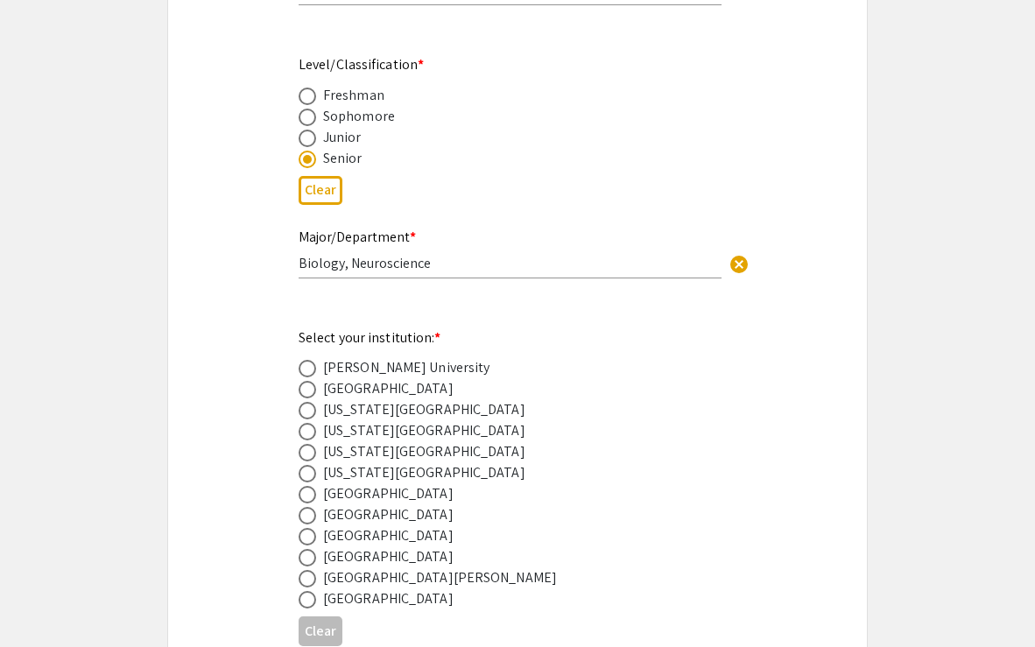
click at [300, 542] on span at bounding box center [307, 537] width 18 height 18
click at [300, 542] on input "radio" at bounding box center [307, 537] width 18 height 18
radio input "true"
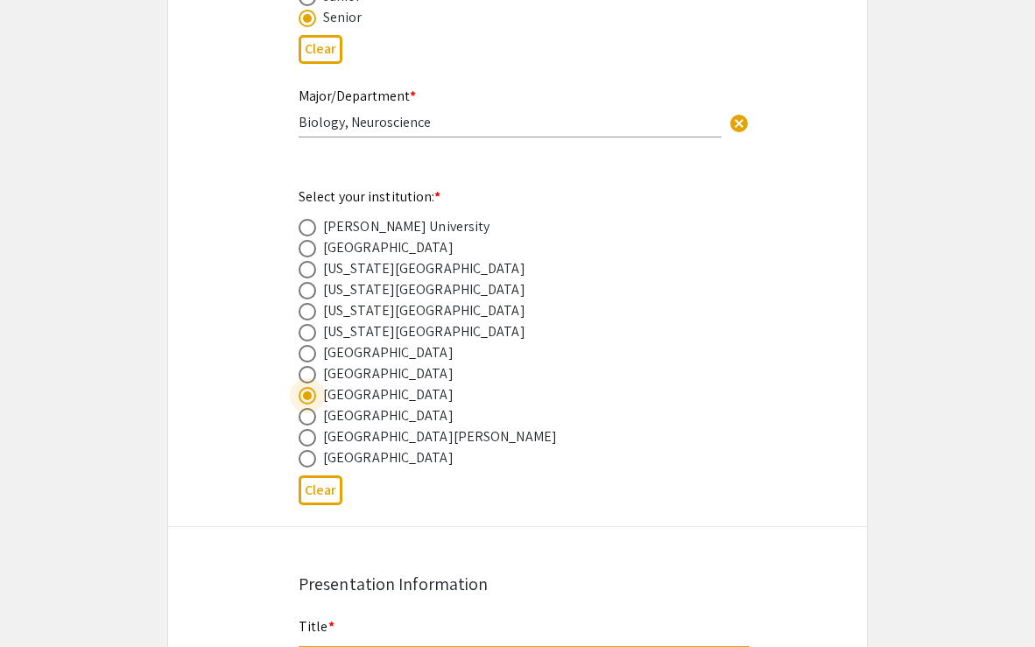
scroll to position [870, 0]
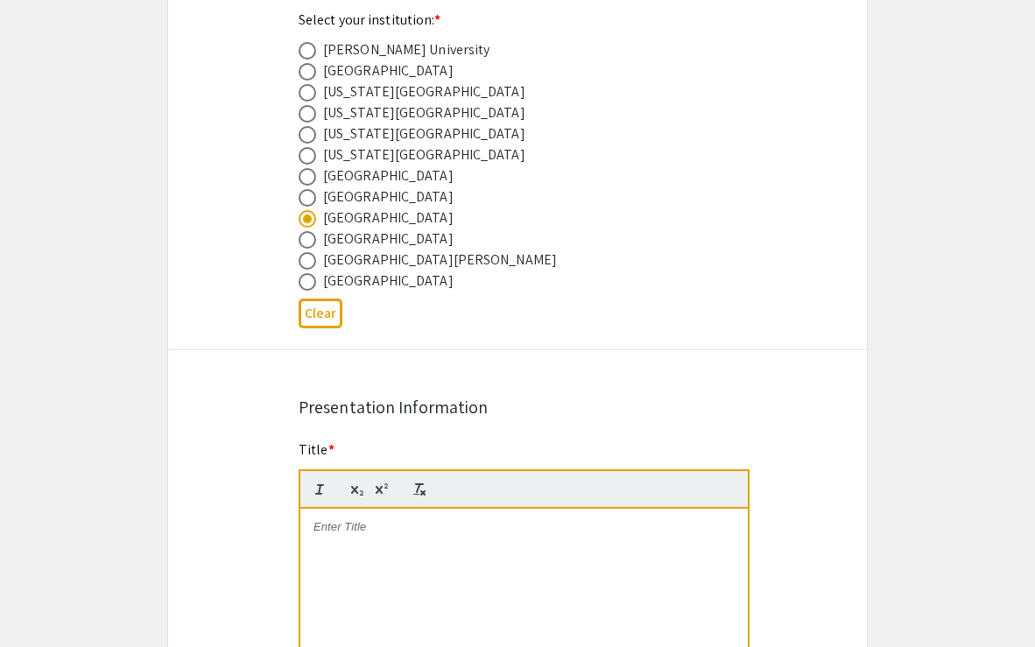
scroll to position [1002, 0]
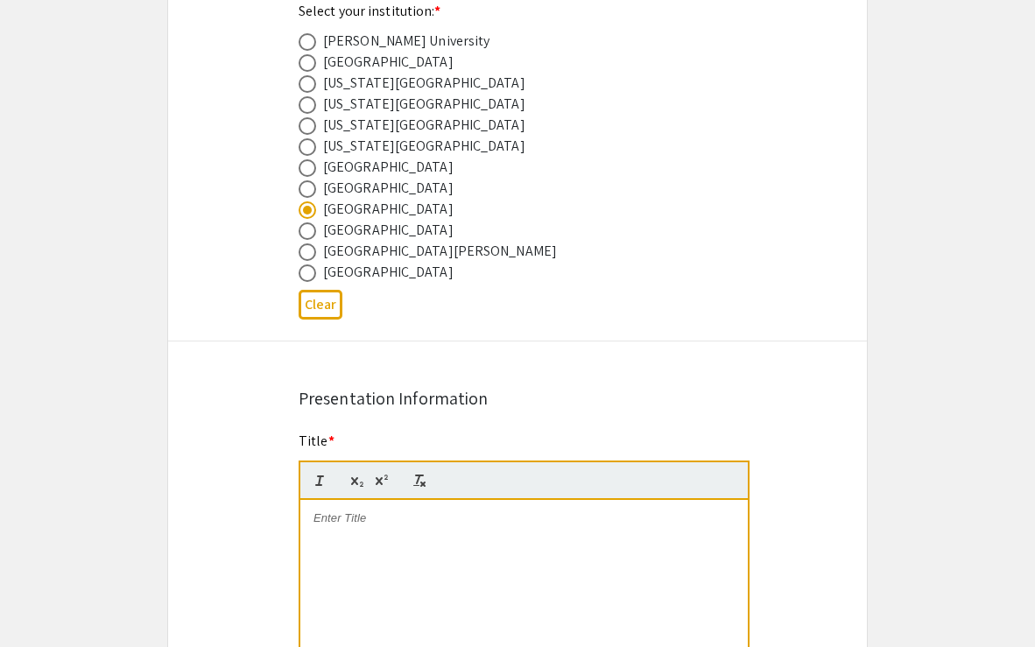
click at [361, 572] on div at bounding box center [523, 631] width 447 height 263
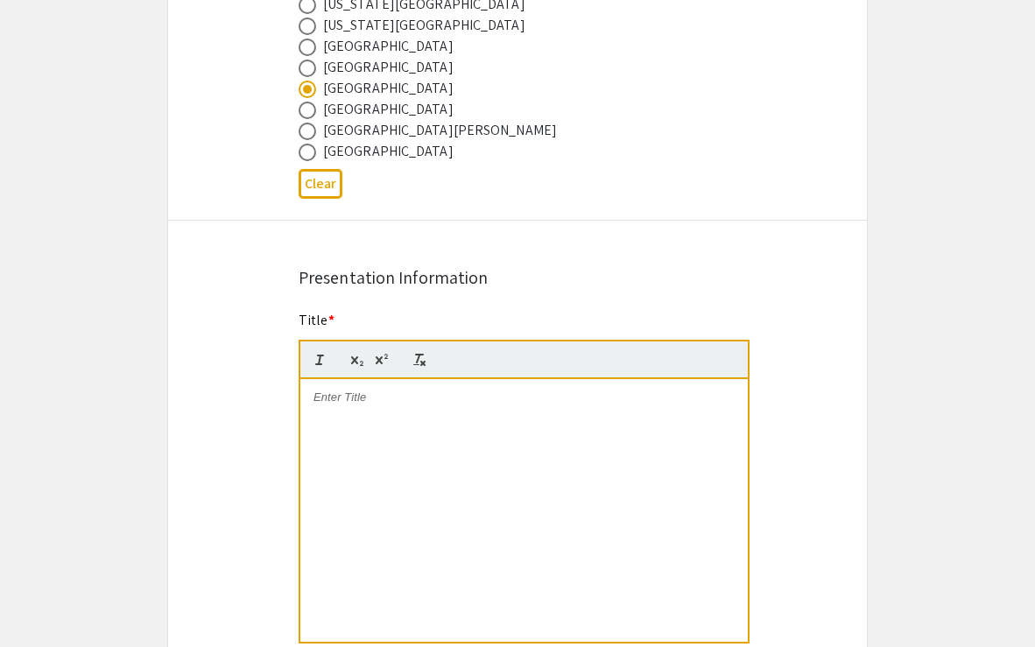
click at [806, 412] on div "Symposium Presentation Submission 2025 Life Sciences [GEOGRAPHIC_DATA][US_STATE…" at bounding box center [517, 554] width 700 height 3159
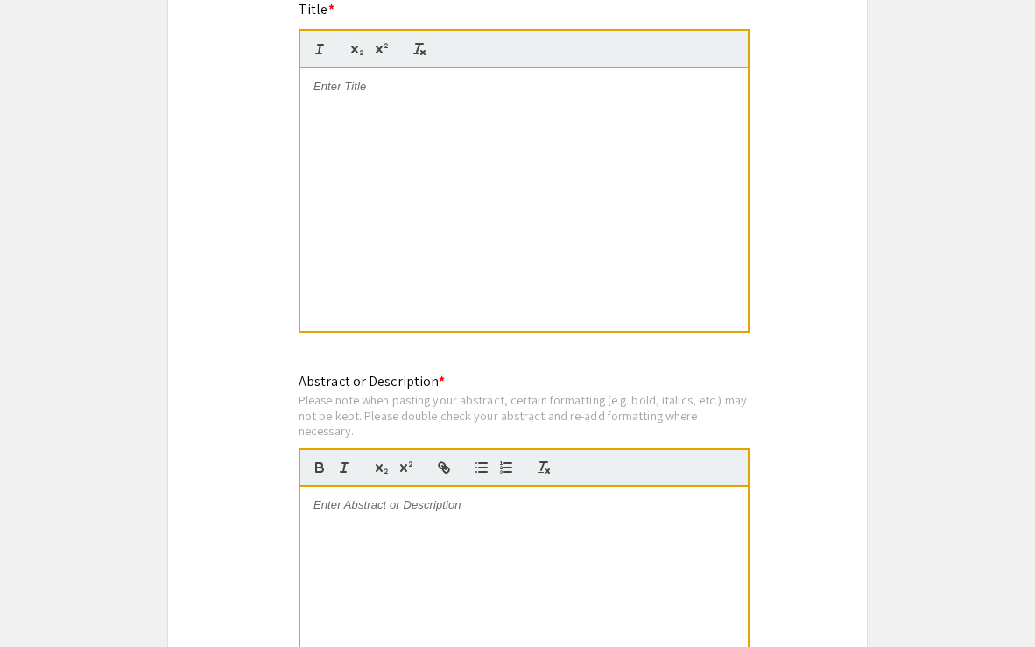
scroll to position [1526, 0]
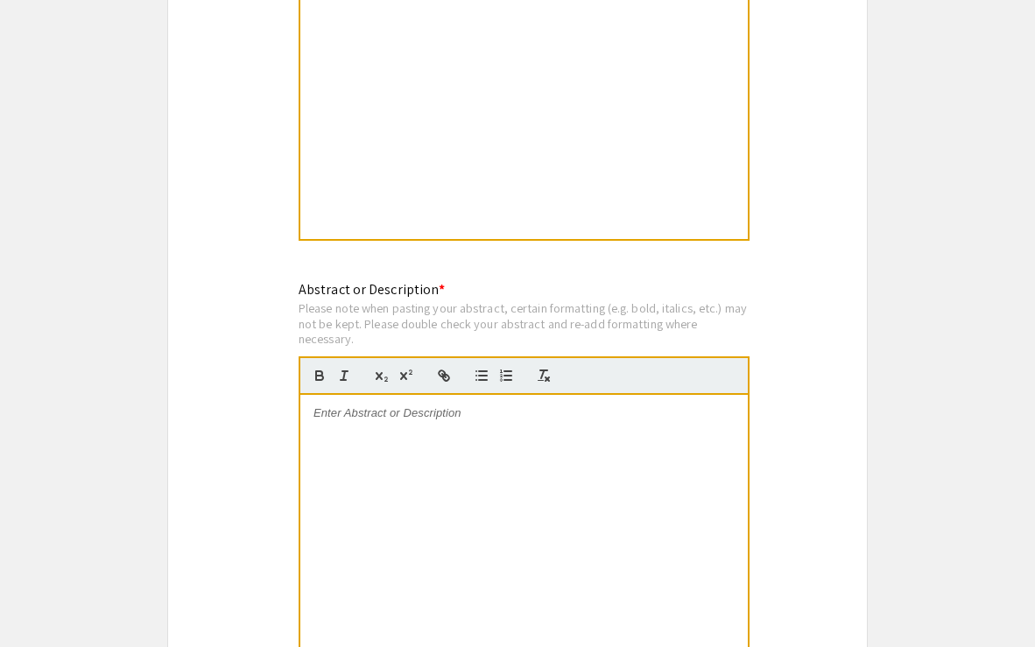
click at [701, 440] on div at bounding box center [523, 526] width 447 height 263
click at [834, 418] on div "Symposium Presentation Submission 2025 Life Sciences [GEOGRAPHIC_DATA][US_STATE…" at bounding box center [517, 152] width 700 height 3159
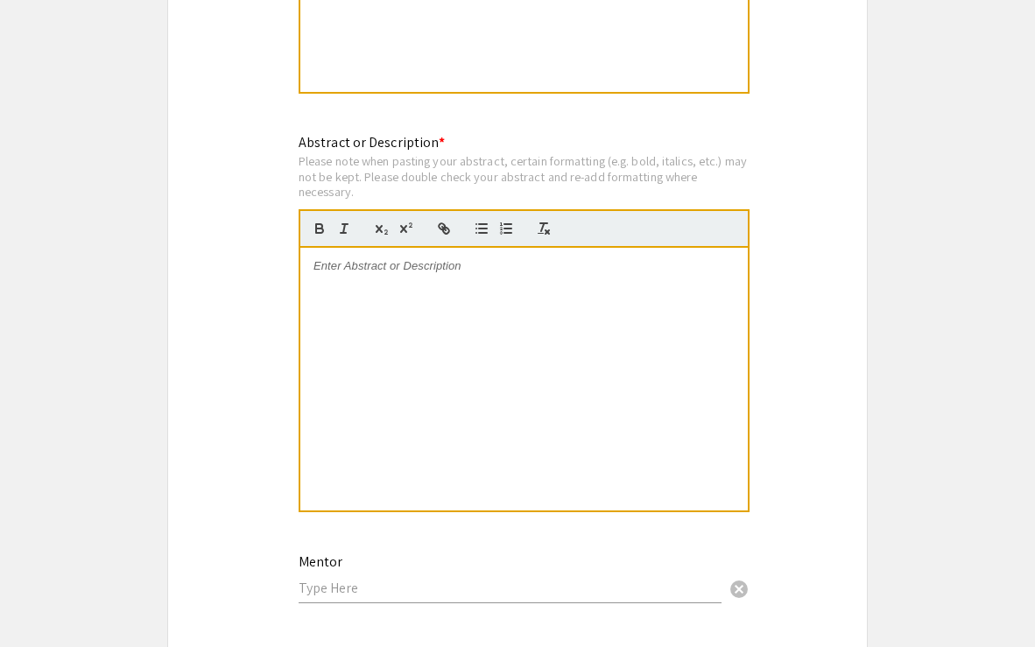
scroll to position [1980, 0]
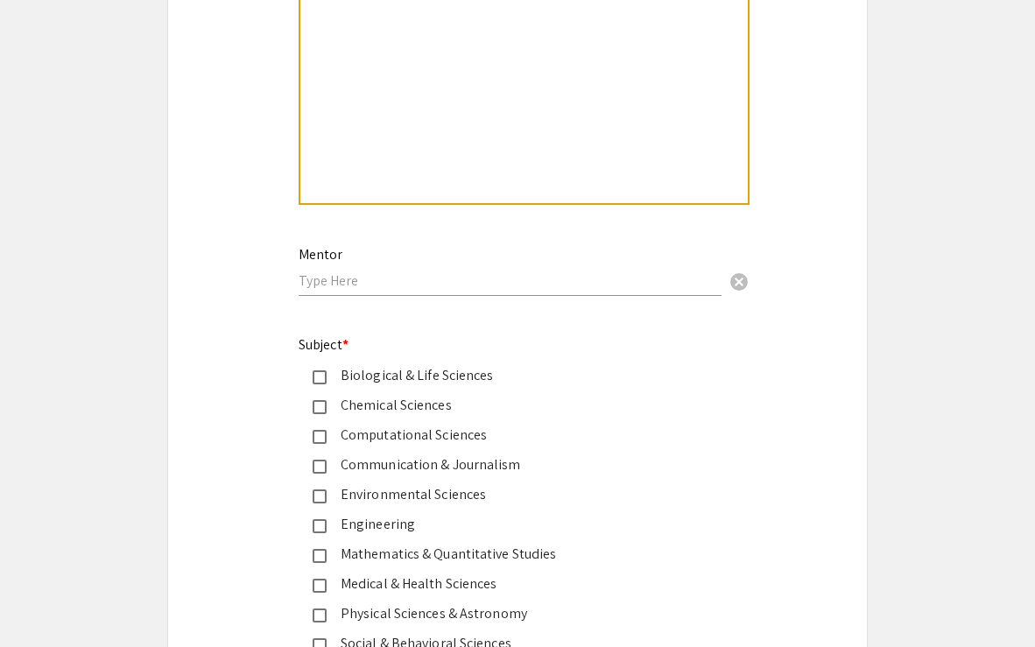
drag, startPoint x: 834, startPoint y: 230, endPoint x: 817, endPoint y: 354, distance: 125.5
drag, startPoint x: 859, startPoint y: 276, endPoint x: 858, endPoint y: 362, distance: 86.7
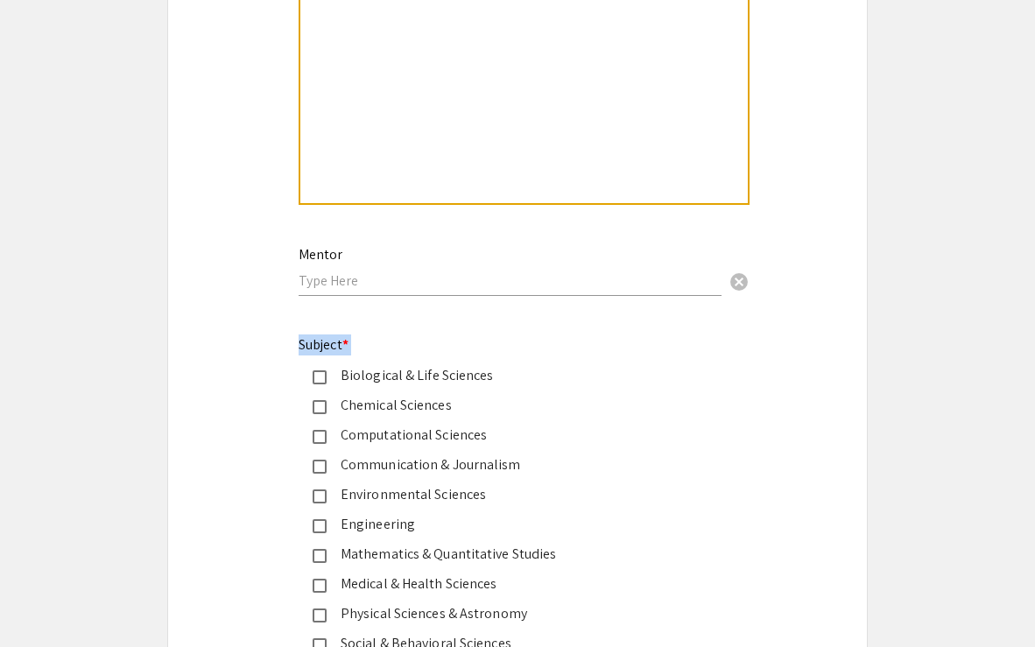
drag, startPoint x: 859, startPoint y: 249, endPoint x: 858, endPoint y: 304, distance: 54.3
drag, startPoint x: 278, startPoint y: 245, endPoint x: 368, endPoint y: 361, distance: 146.5
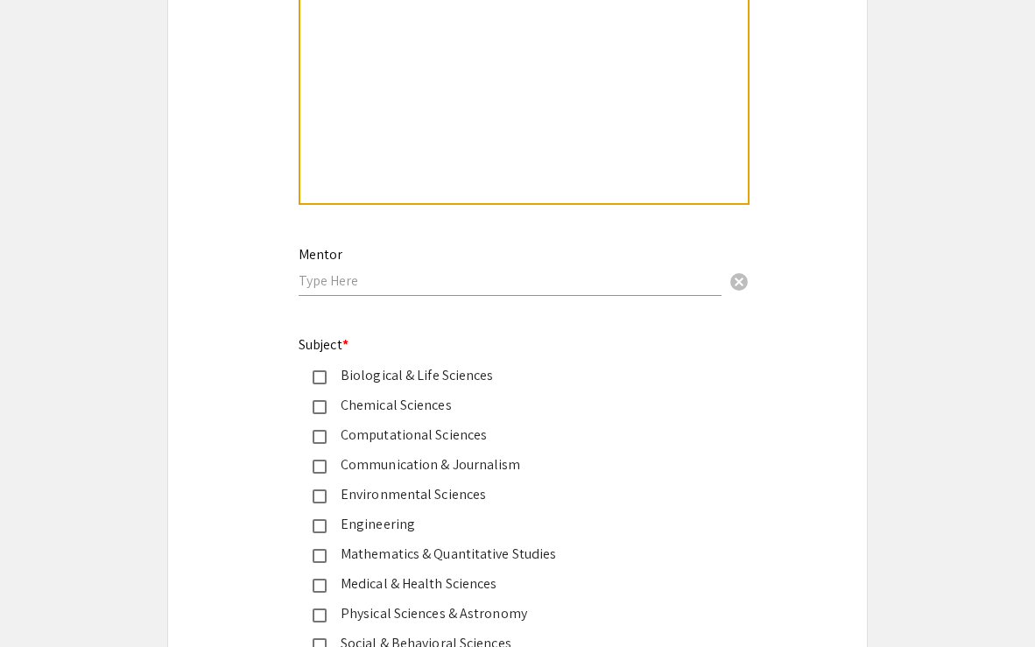
click at [326, 377] on mat-pseudo-checkbox at bounding box center [319, 377] width 14 height 14
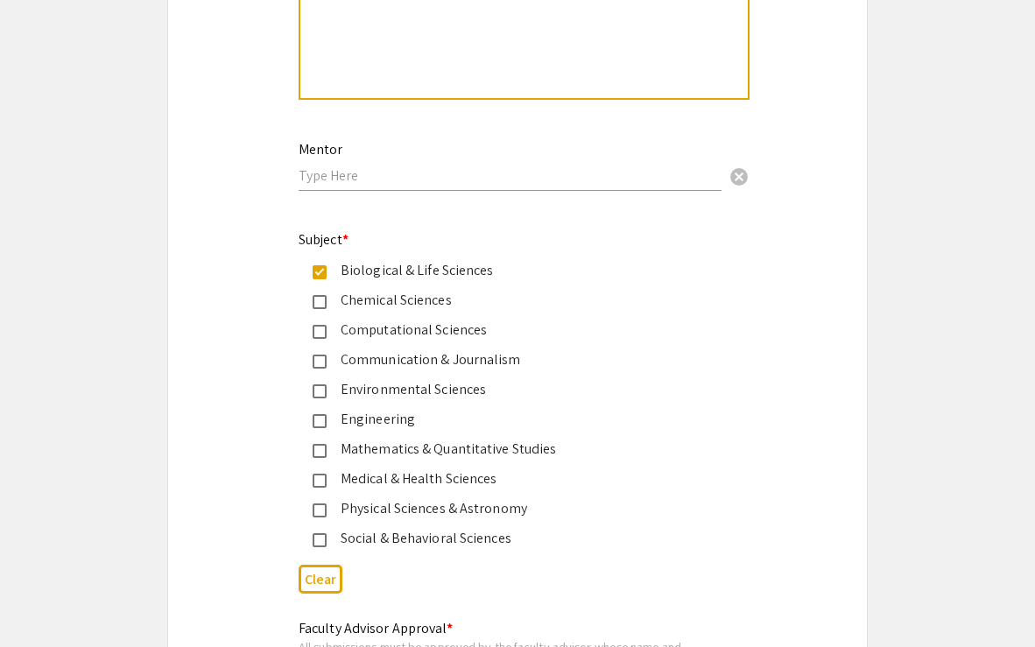
scroll to position [2087, 0]
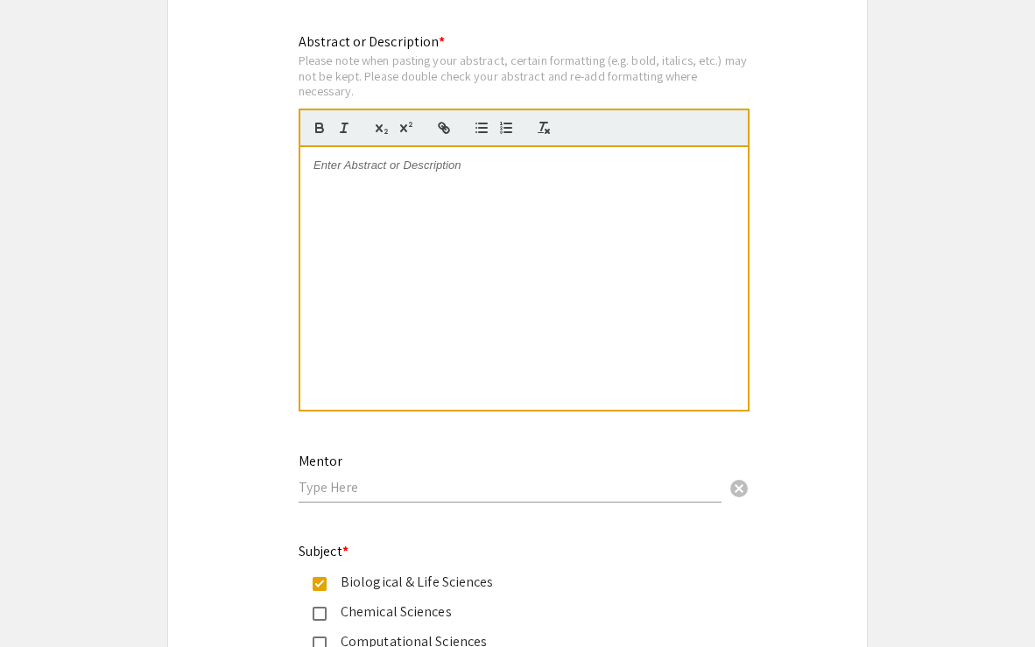
scroll to position [1651, 0]
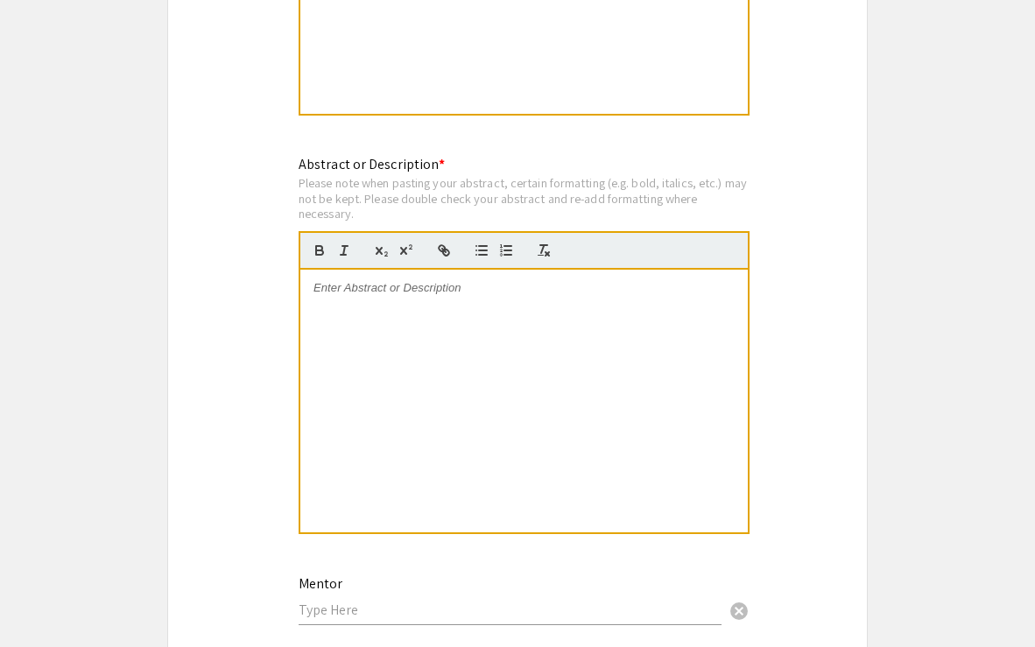
click at [826, 270] on div "Symposium Presentation Submission 2025 Life Sciences [GEOGRAPHIC_DATA][US_STATE…" at bounding box center [517, 26] width 700 height 3159
